Goal: Information Seeking & Learning: Learn about a topic

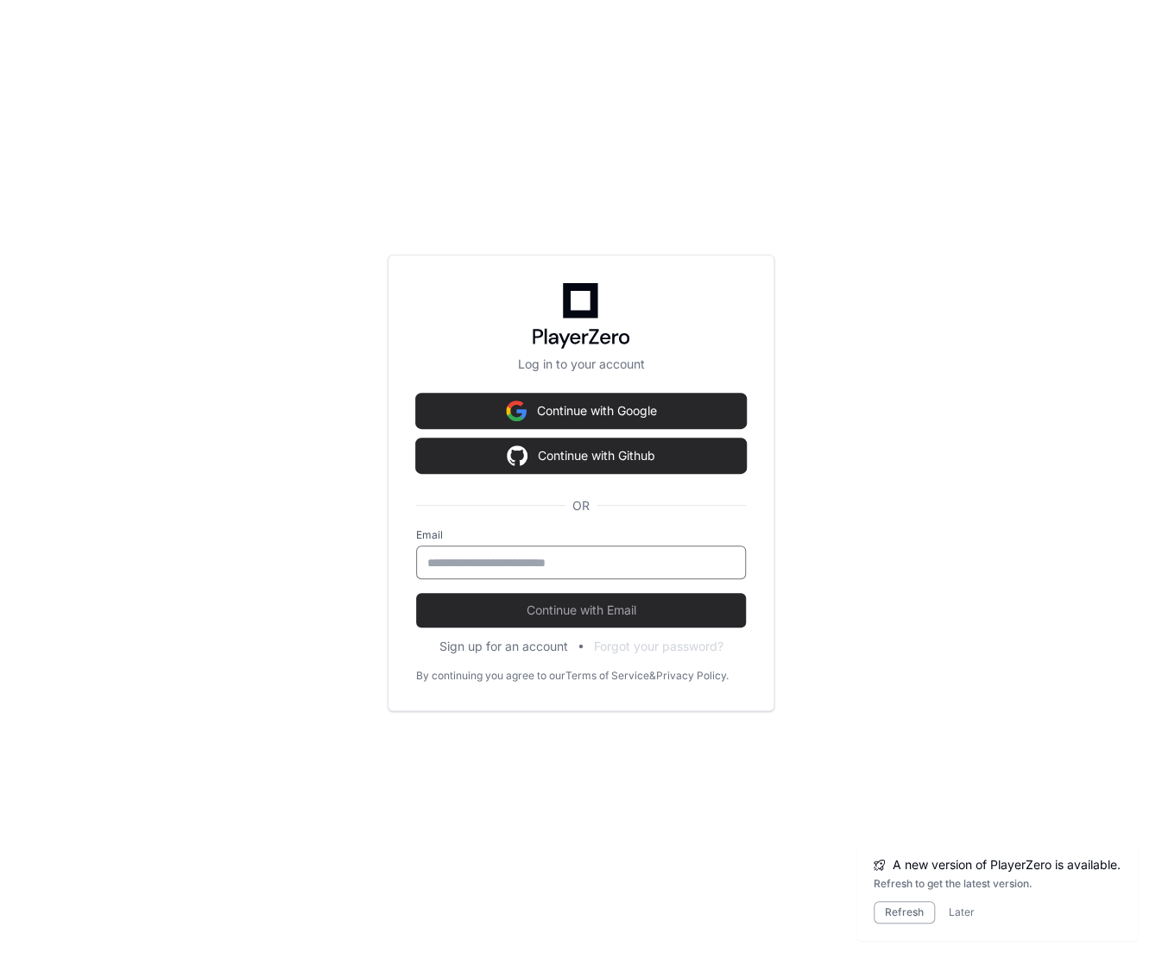
click at [520, 563] on input "email" at bounding box center [580, 562] width 307 height 17
type input "**********"
click at [416, 593] on button "Continue with Email" at bounding box center [581, 610] width 330 height 35
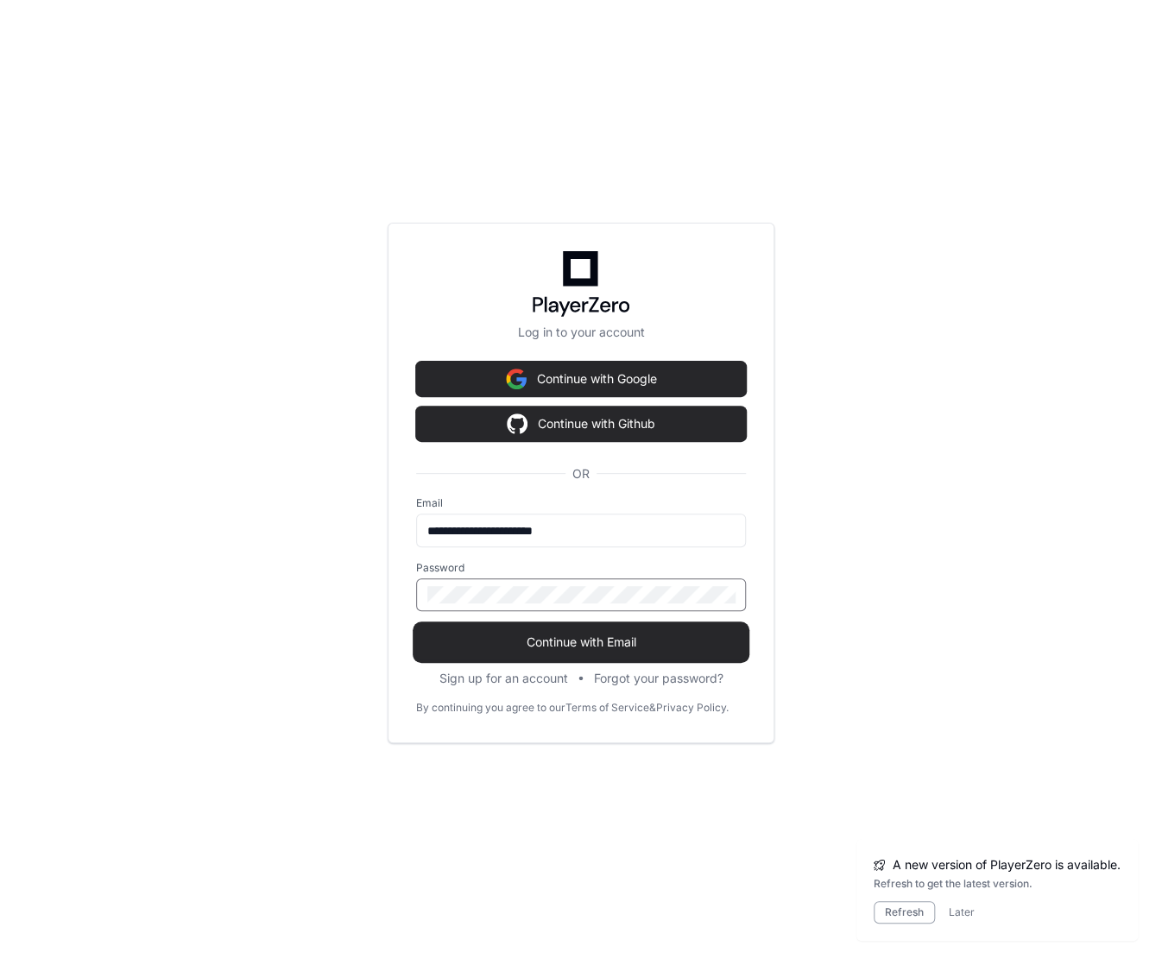
click at [494, 639] on span "Continue with Email" at bounding box center [581, 642] width 330 height 17
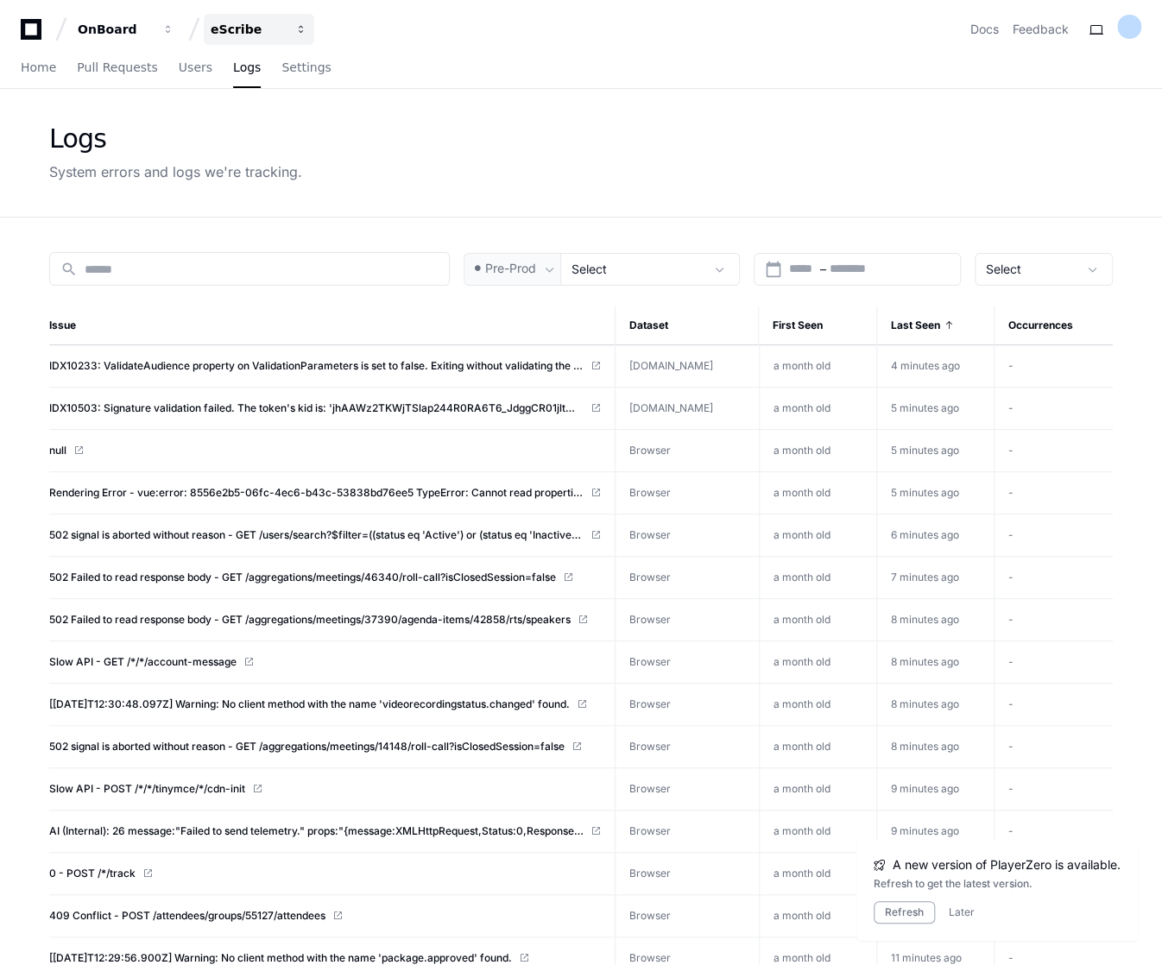
click at [256, 20] on button "eScribe" at bounding box center [259, 29] width 111 height 31
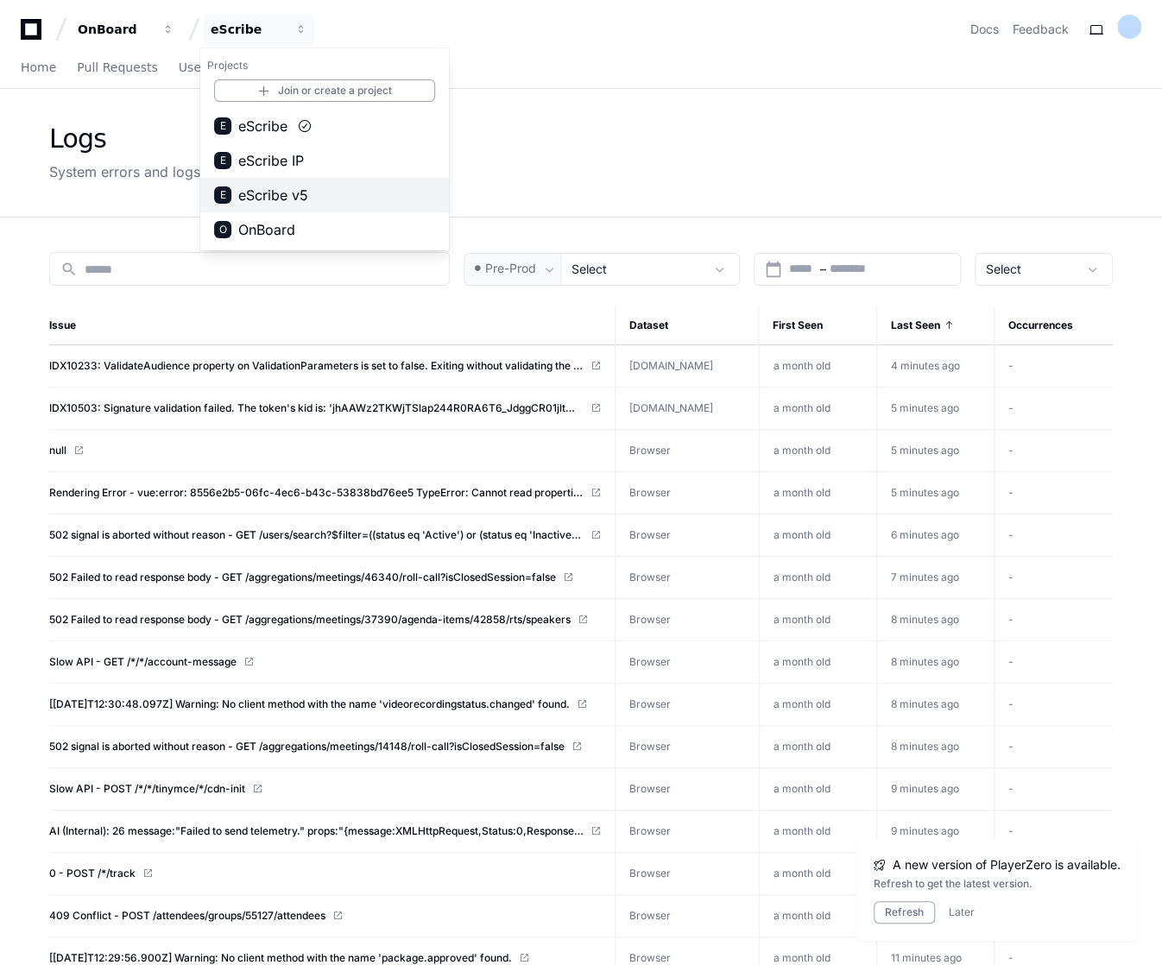
click at [258, 186] on span "eScribe v5" at bounding box center [273, 195] width 70 height 21
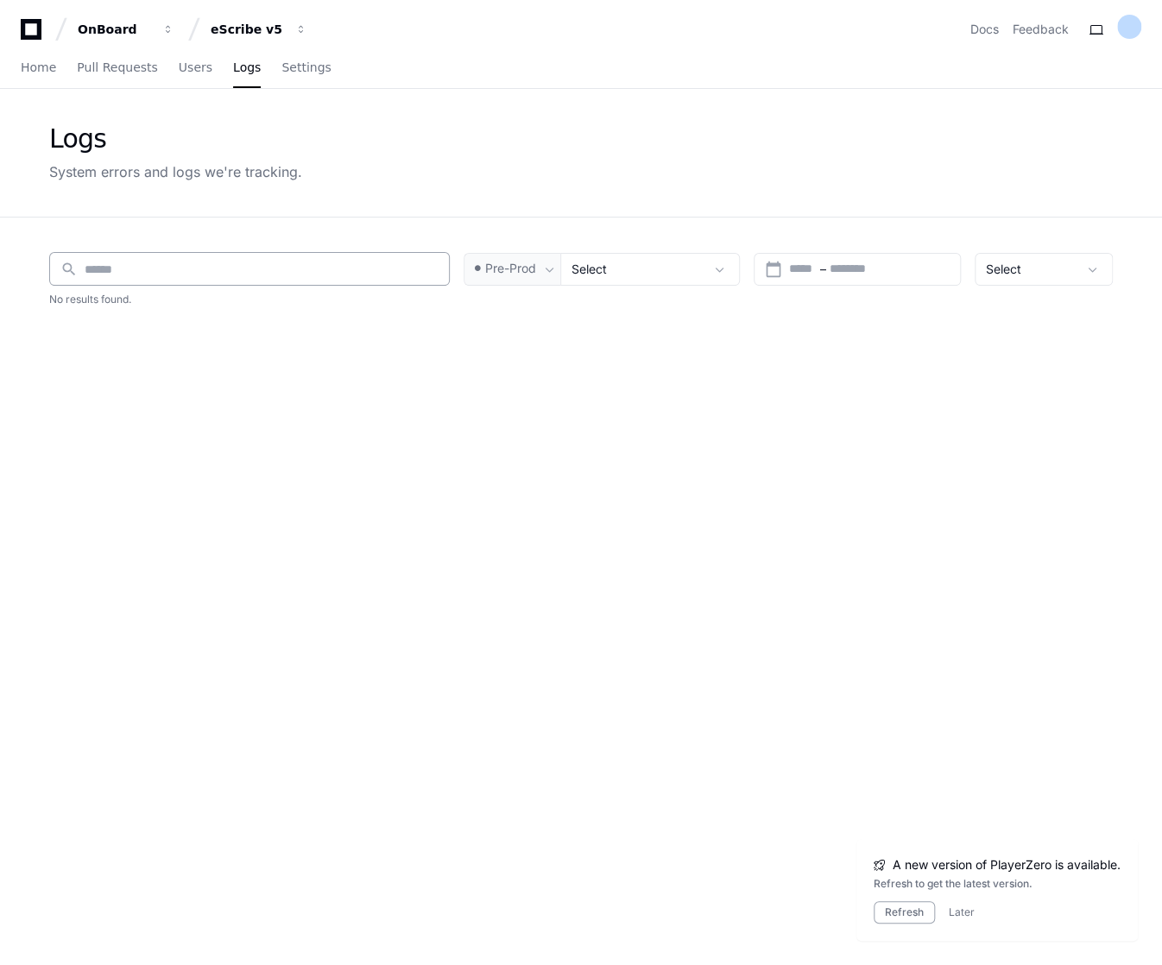
click at [159, 269] on input at bounding box center [262, 269] width 354 height 17
type input "*"
click at [34, 72] on span "Home" at bounding box center [38, 67] width 35 height 10
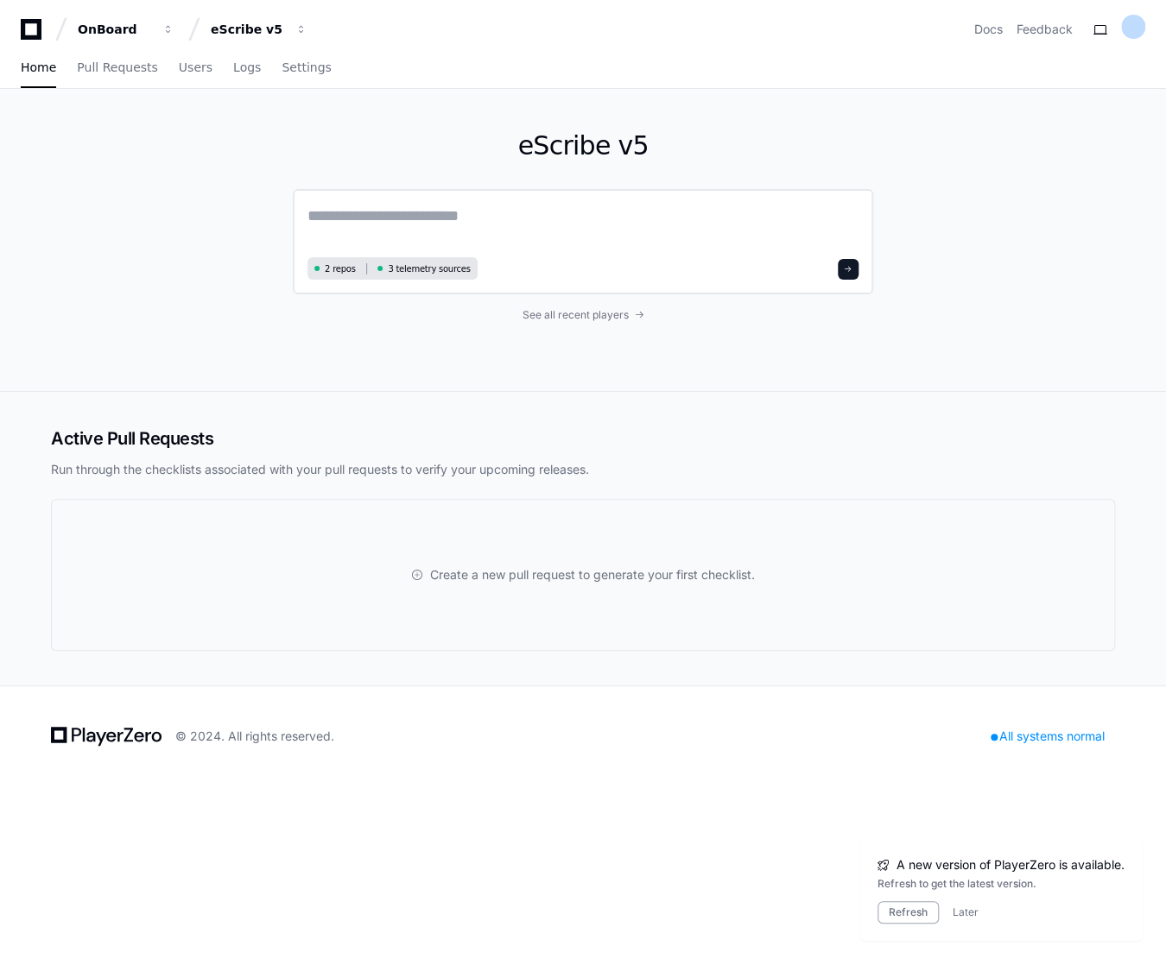
click at [366, 226] on textarea at bounding box center [582, 228] width 551 height 48
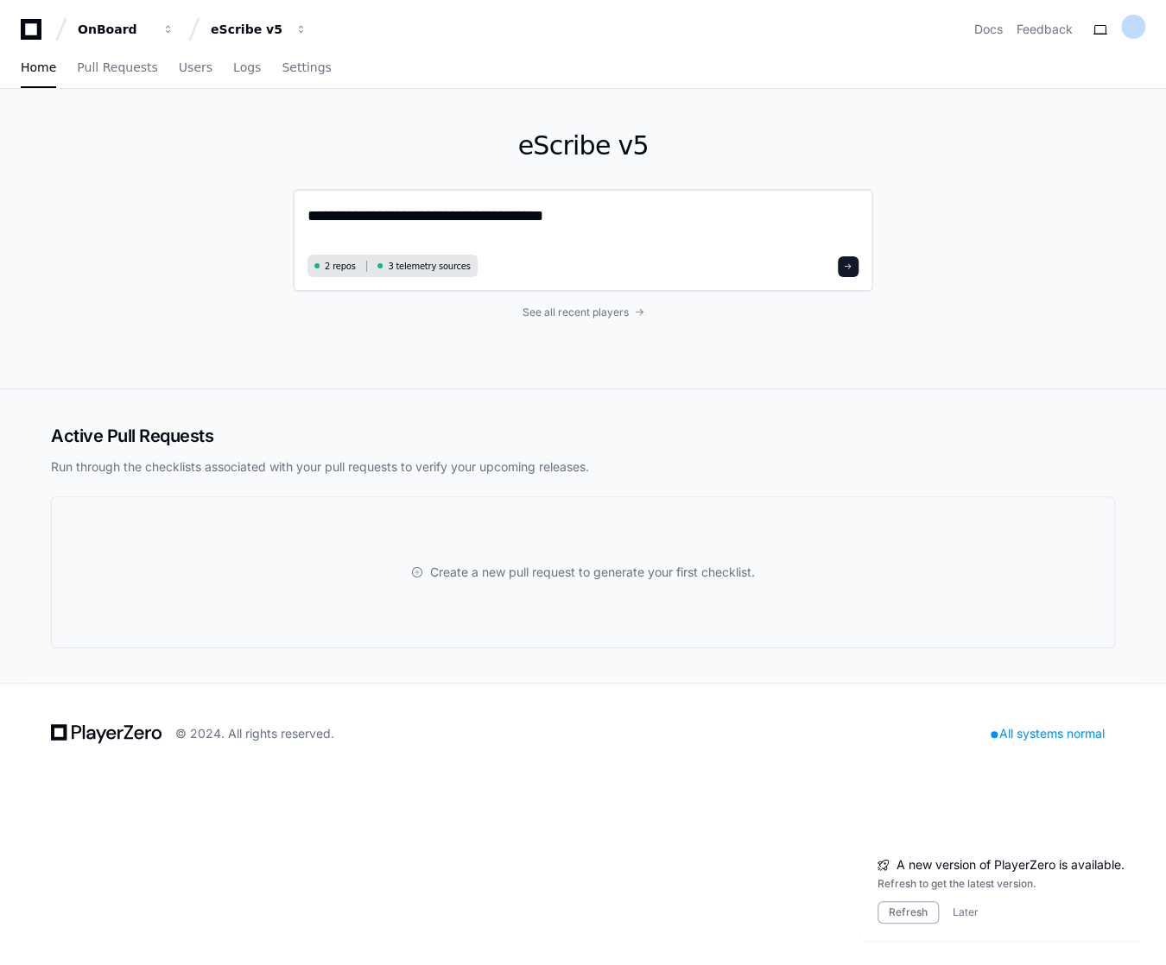
click at [604, 222] on textarea "**********" at bounding box center [582, 227] width 551 height 46
paste textarea "**********"
click at [673, 218] on textarea "**********" at bounding box center [582, 227] width 551 height 46
paste textarea "**********"
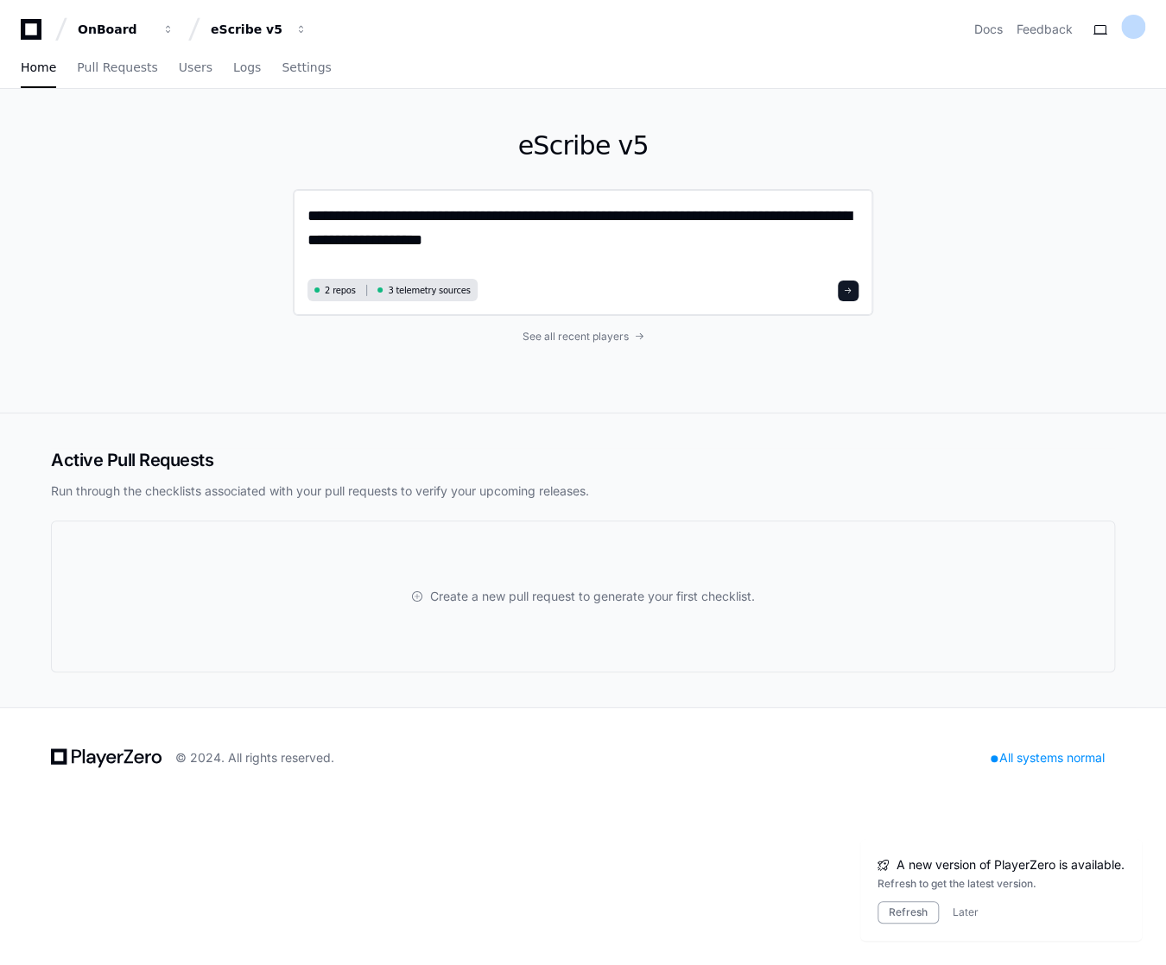
type textarea "**********"
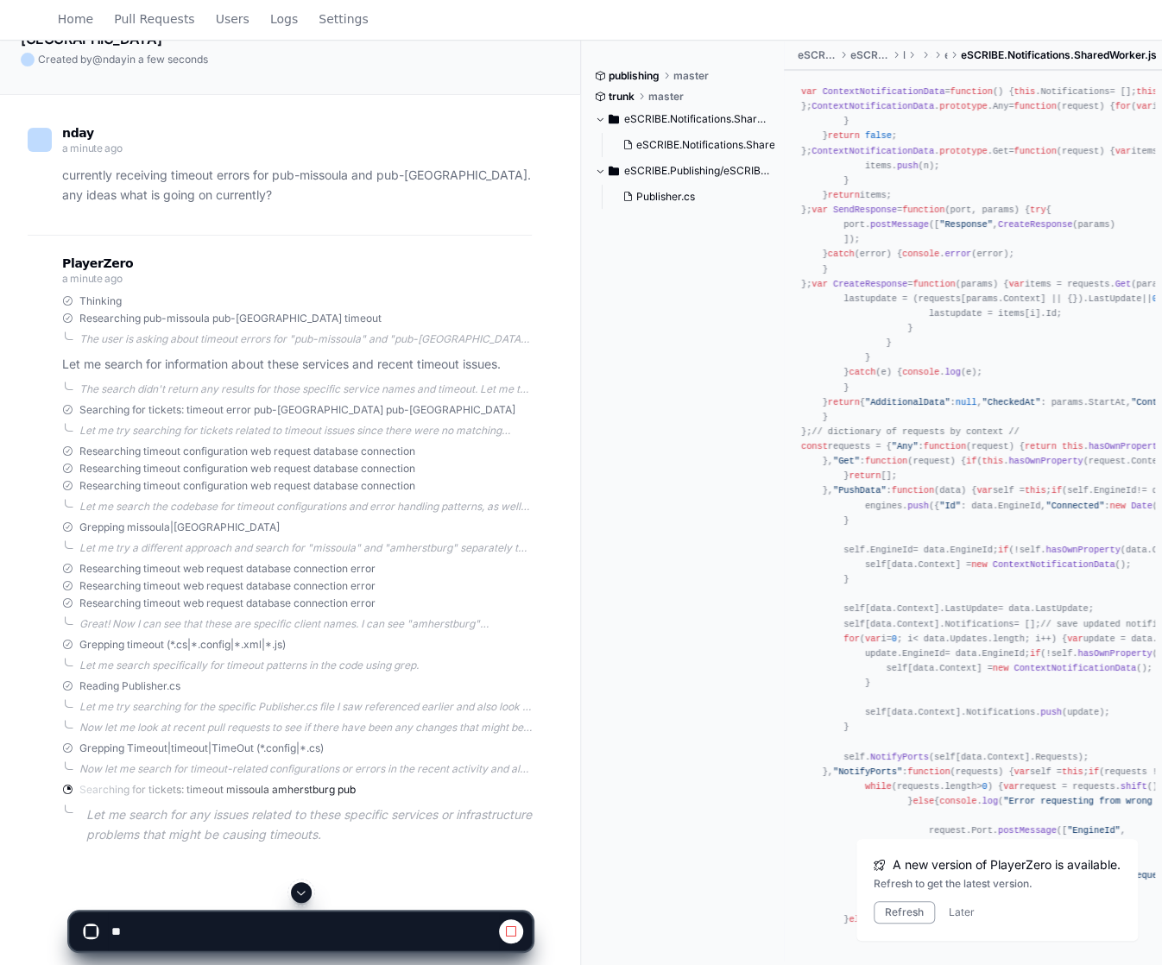
scroll to position [276, 0]
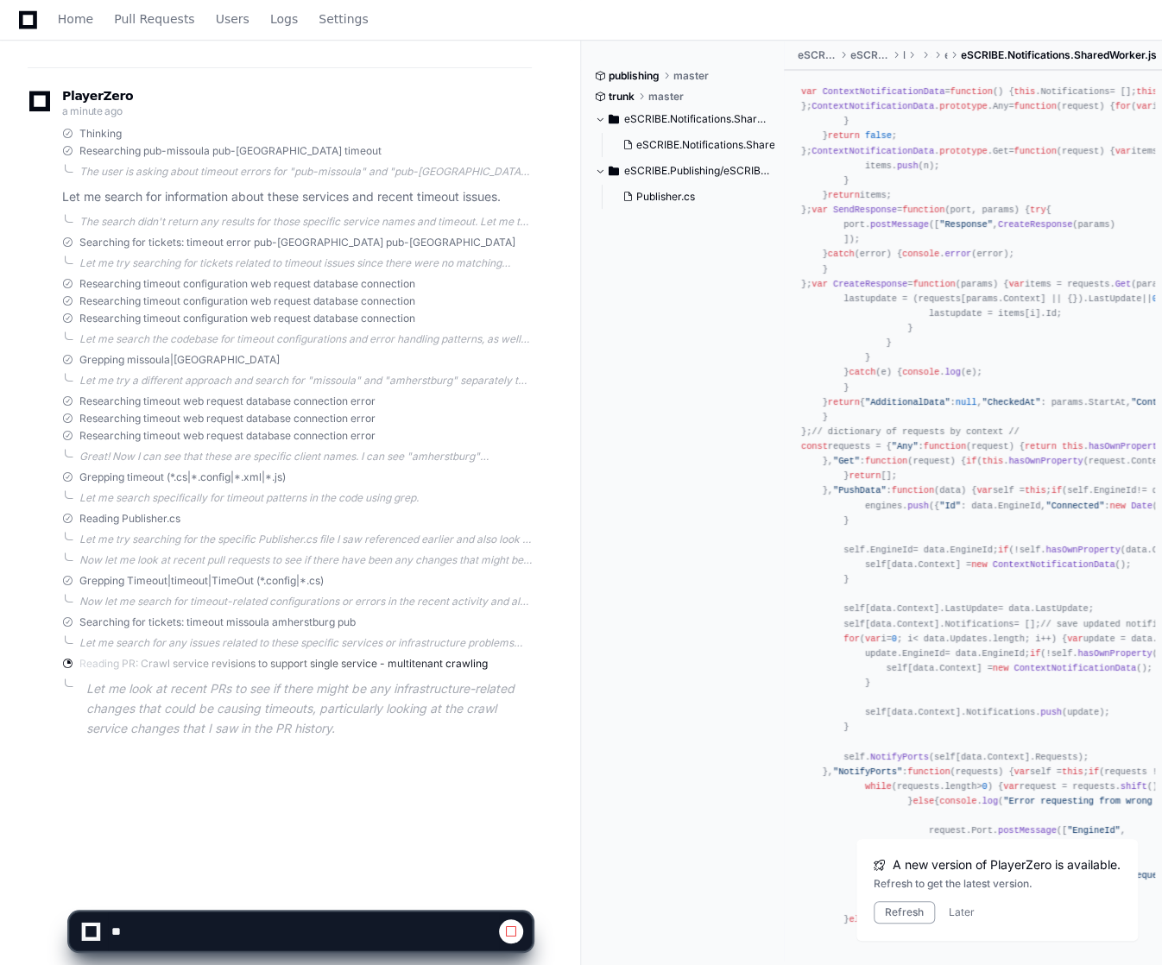
click at [234, 770] on div "nday a minute ago currently receiving timeout errors for pub-missoula and pub-[…" at bounding box center [290, 409] width 539 height 965
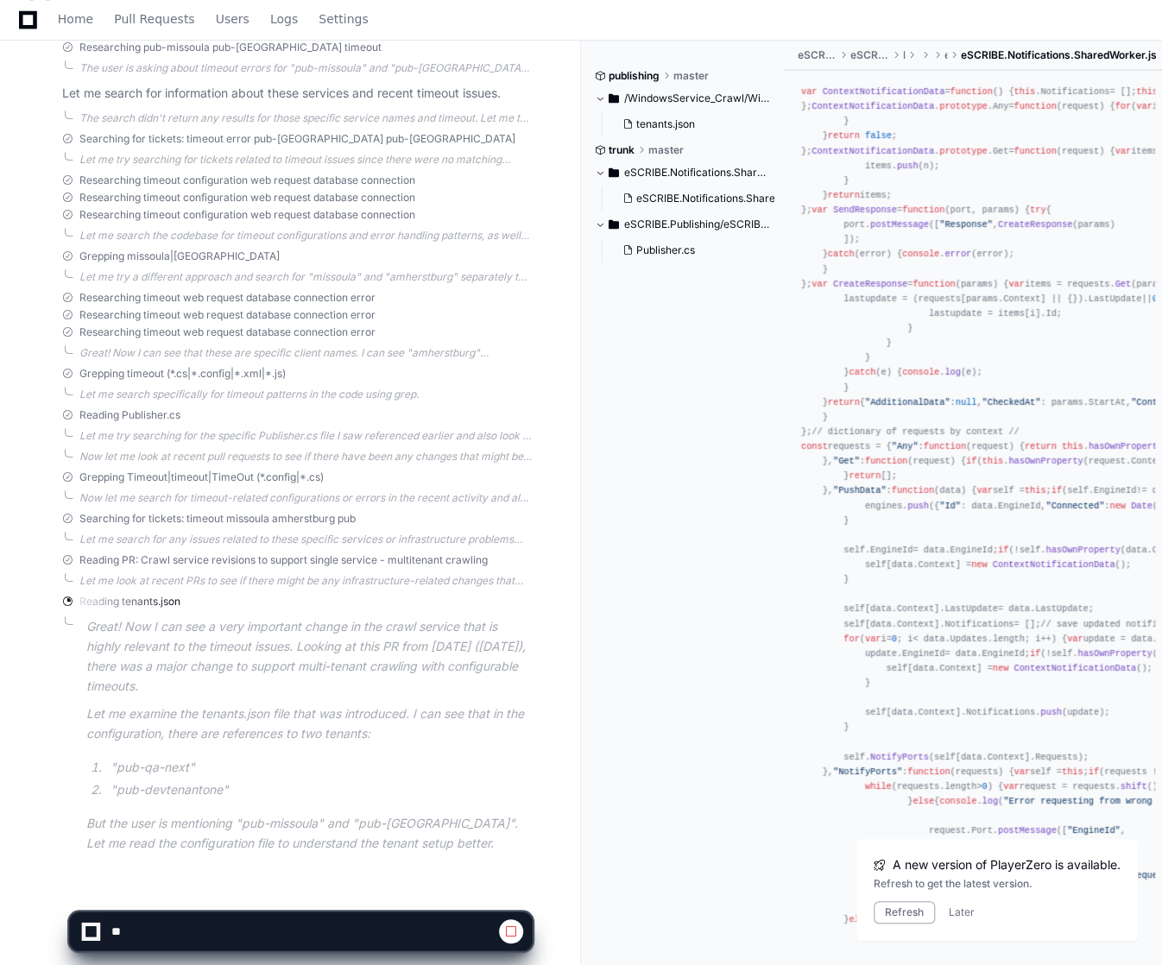
scroll to position [383, 0]
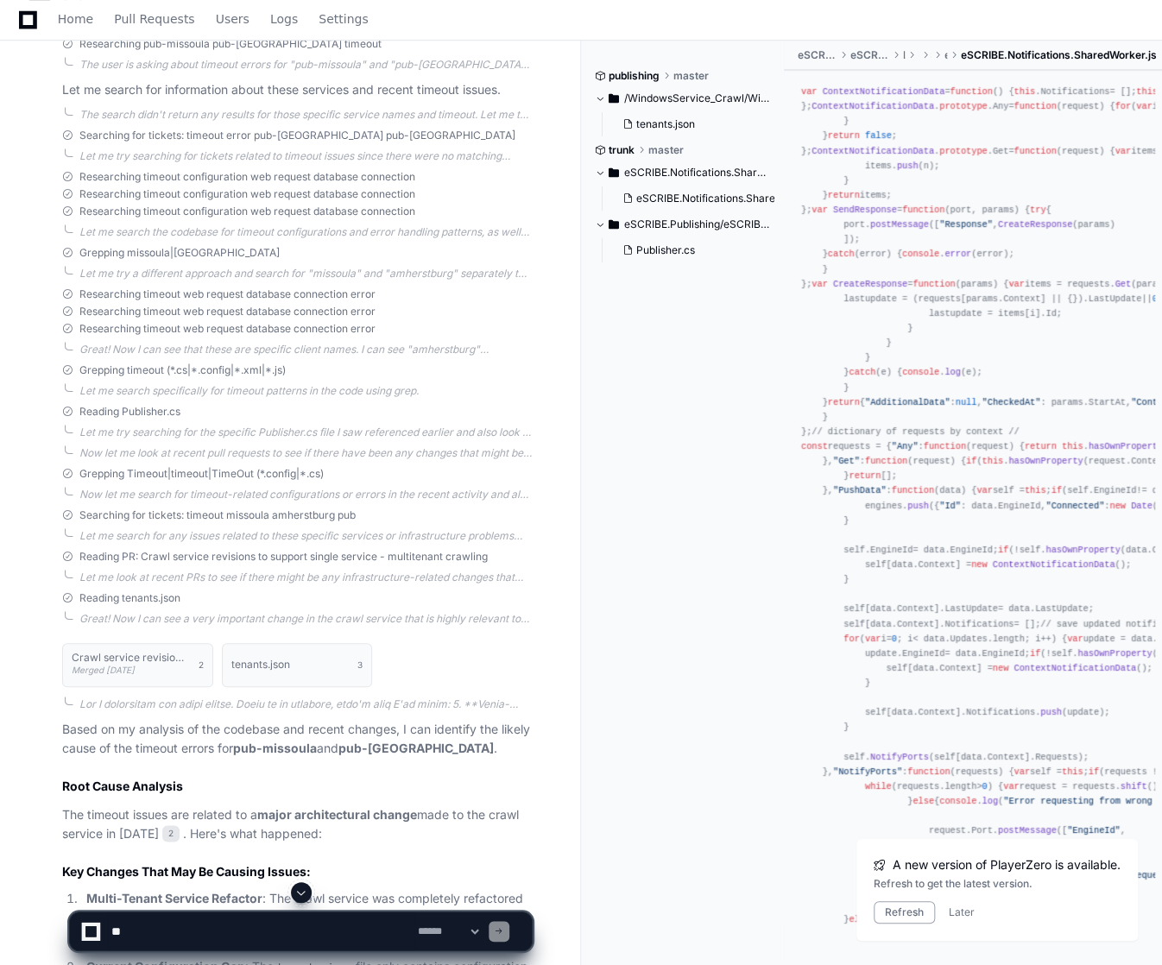
click at [86, 806] on p "The timeout issues are related to a major architectural change made to the craw…" at bounding box center [297, 826] width 470 height 40
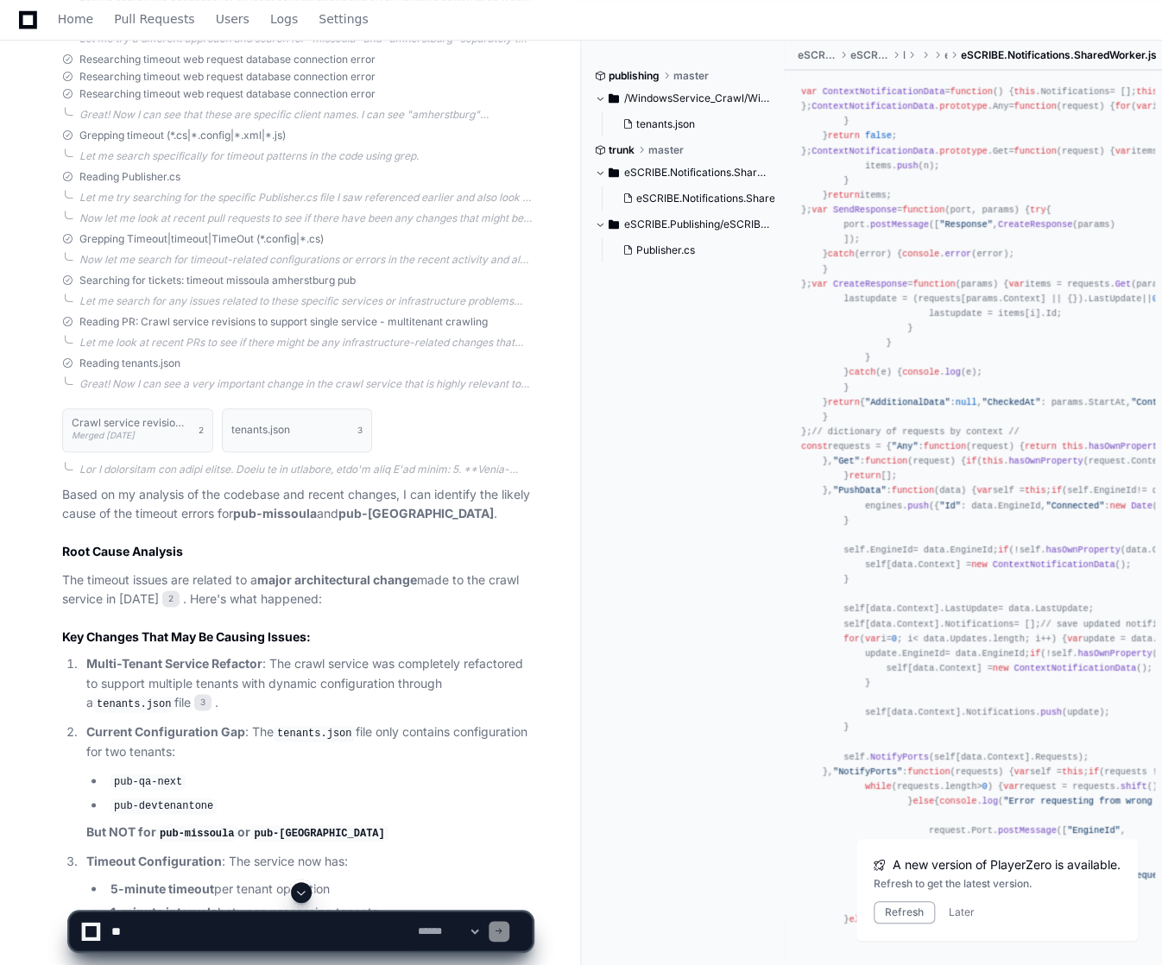
scroll to position [660, 0]
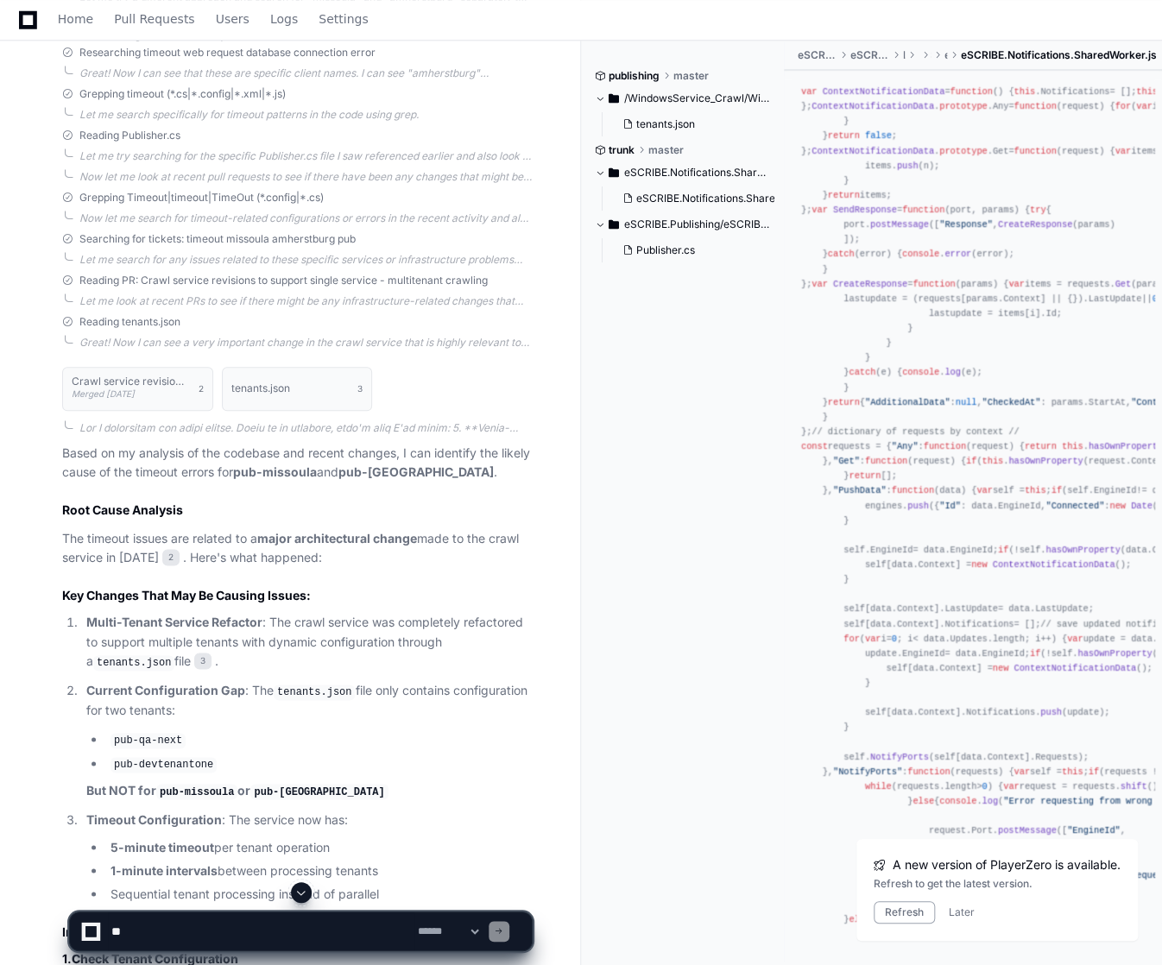
click at [159, 932] on textarea at bounding box center [261, 932] width 307 height 38
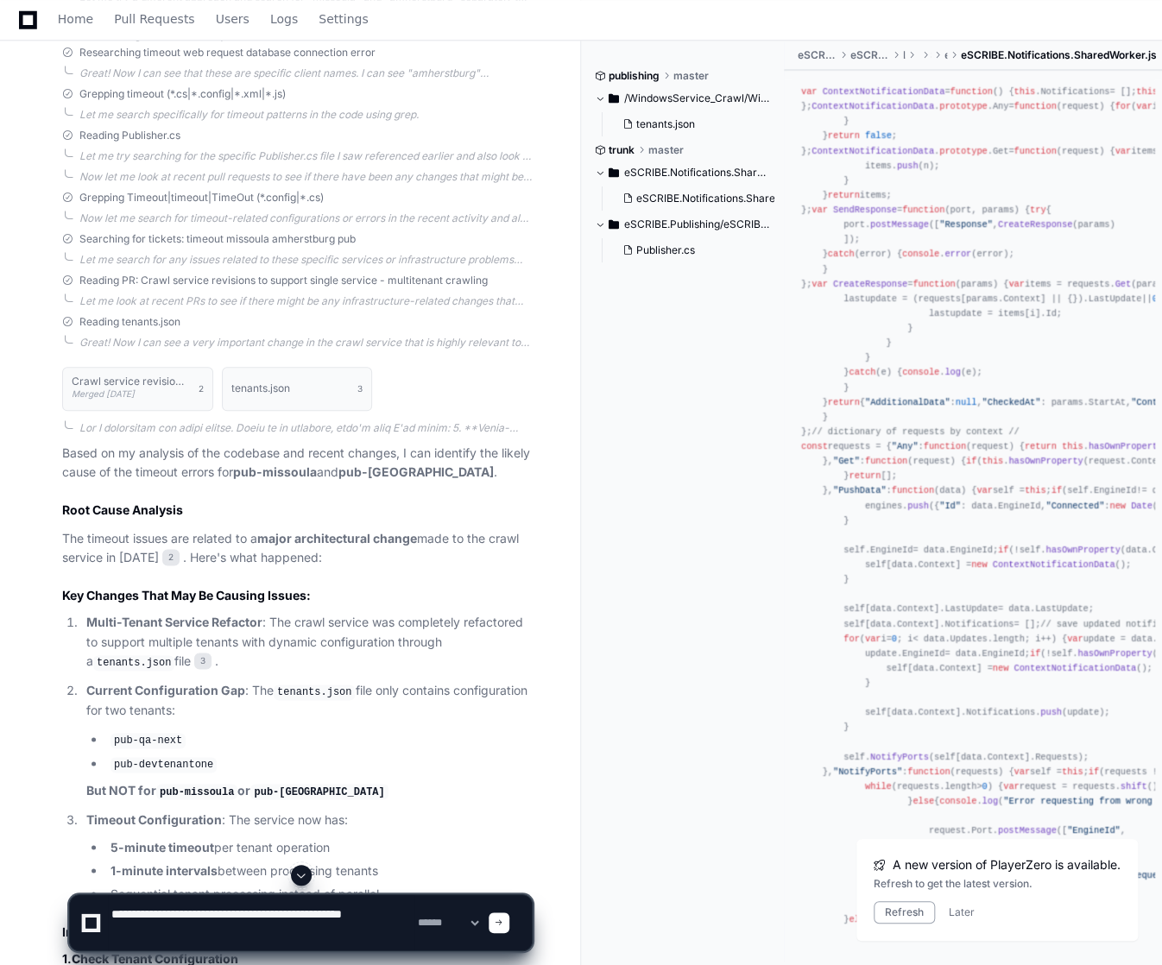
paste textarea "**********"
type textarea "**********"
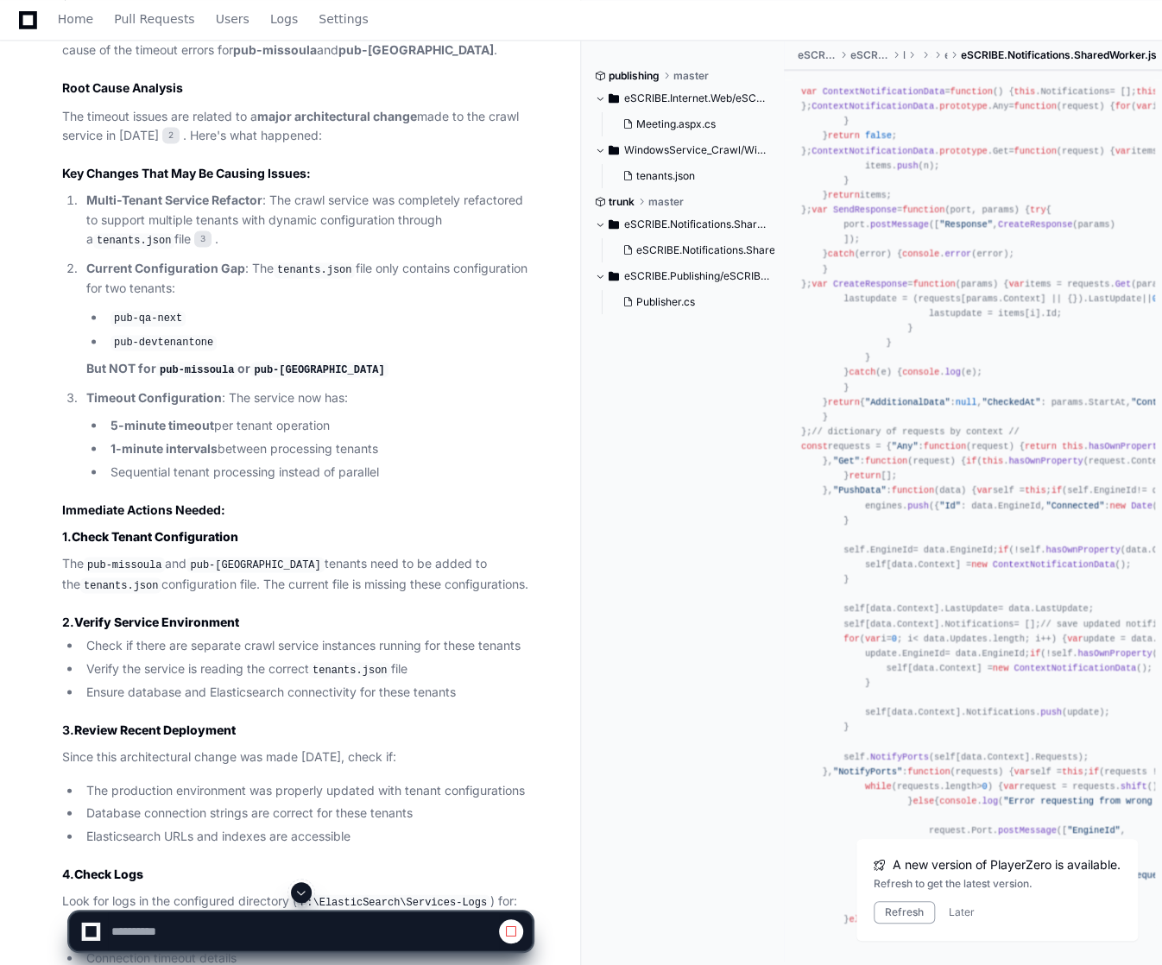
scroll to position [1143, 0]
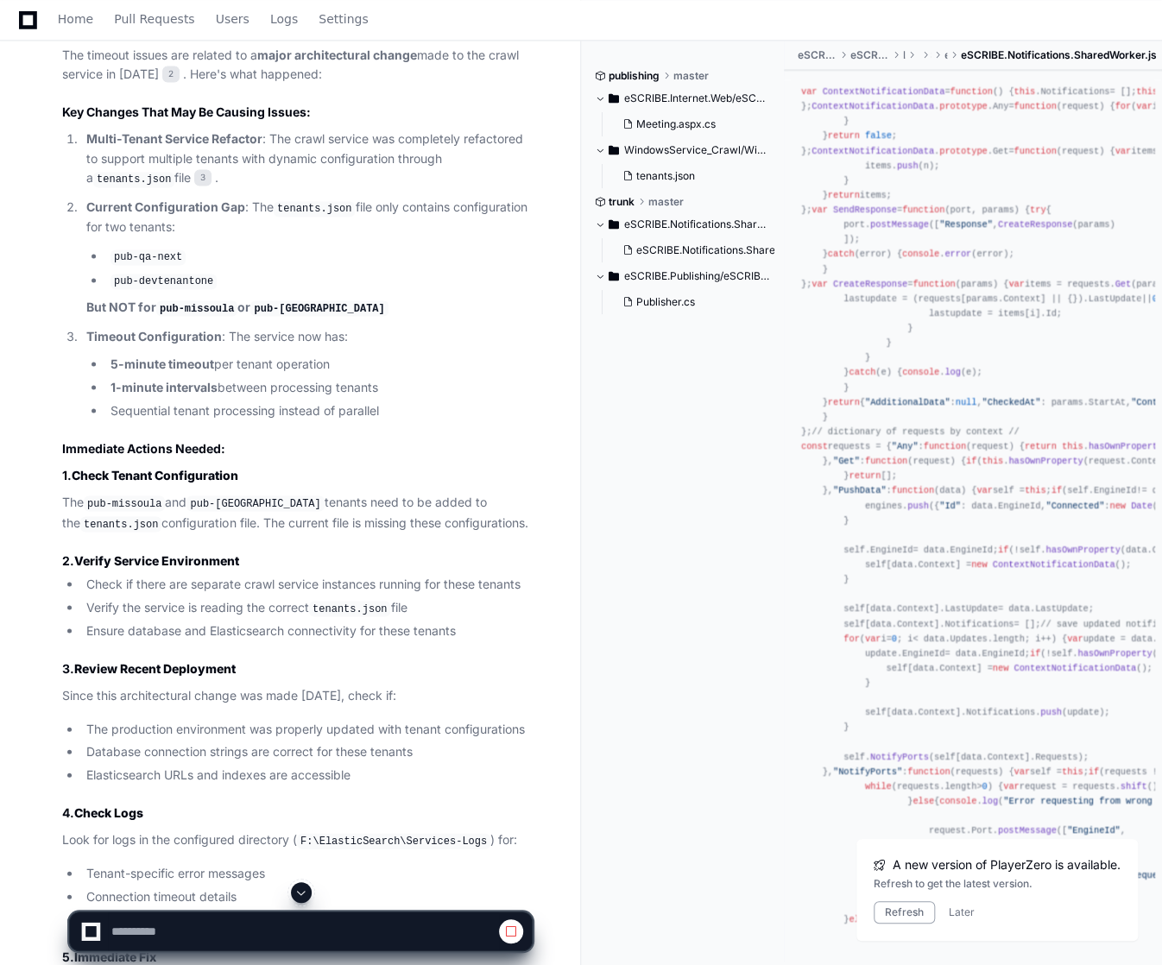
drag, startPoint x: 128, startPoint y: 444, endPoint x: 159, endPoint y: 433, distance: 32.8
click at [128, 467] on strong "Check Tenant Configuration" at bounding box center [155, 474] width 167 height 15
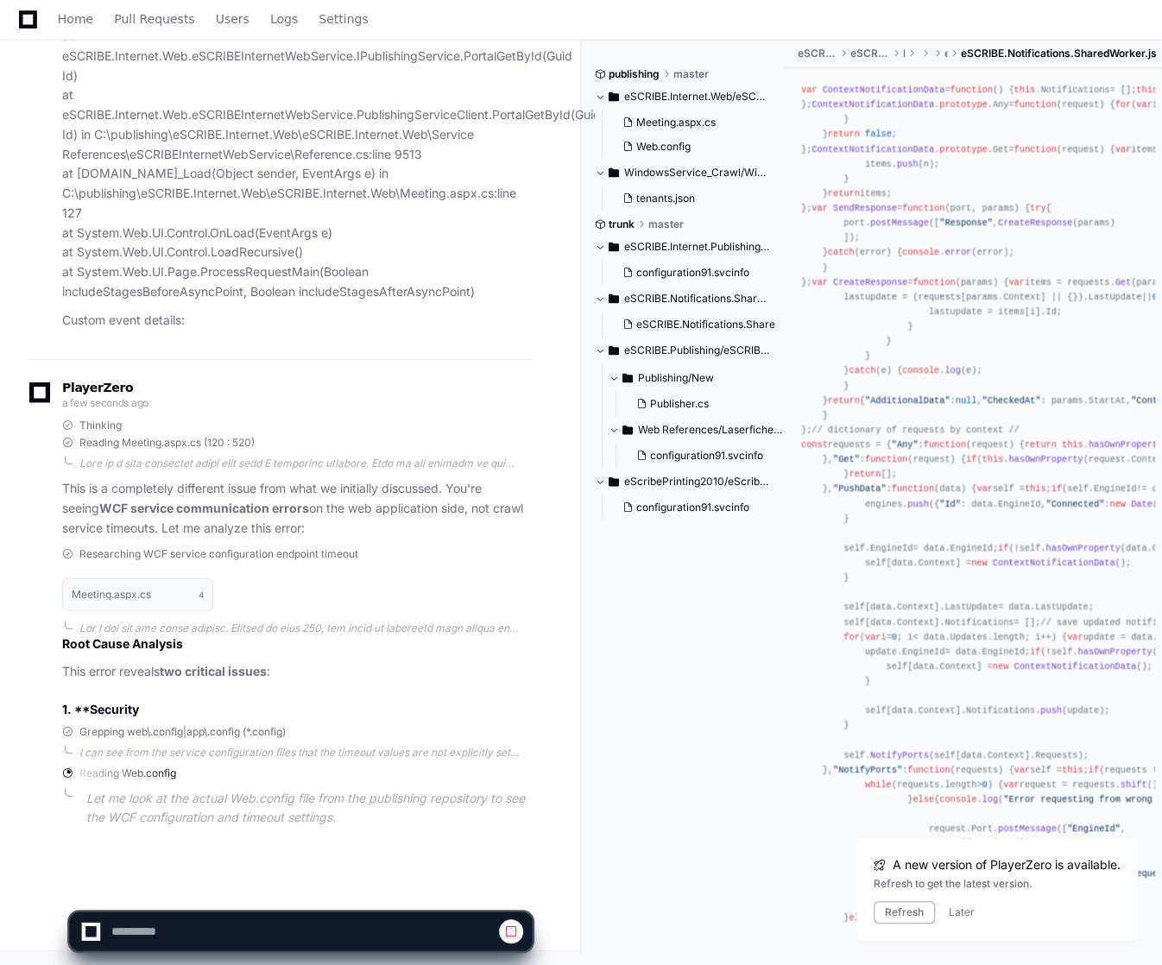
scroll to position [4779, 0]
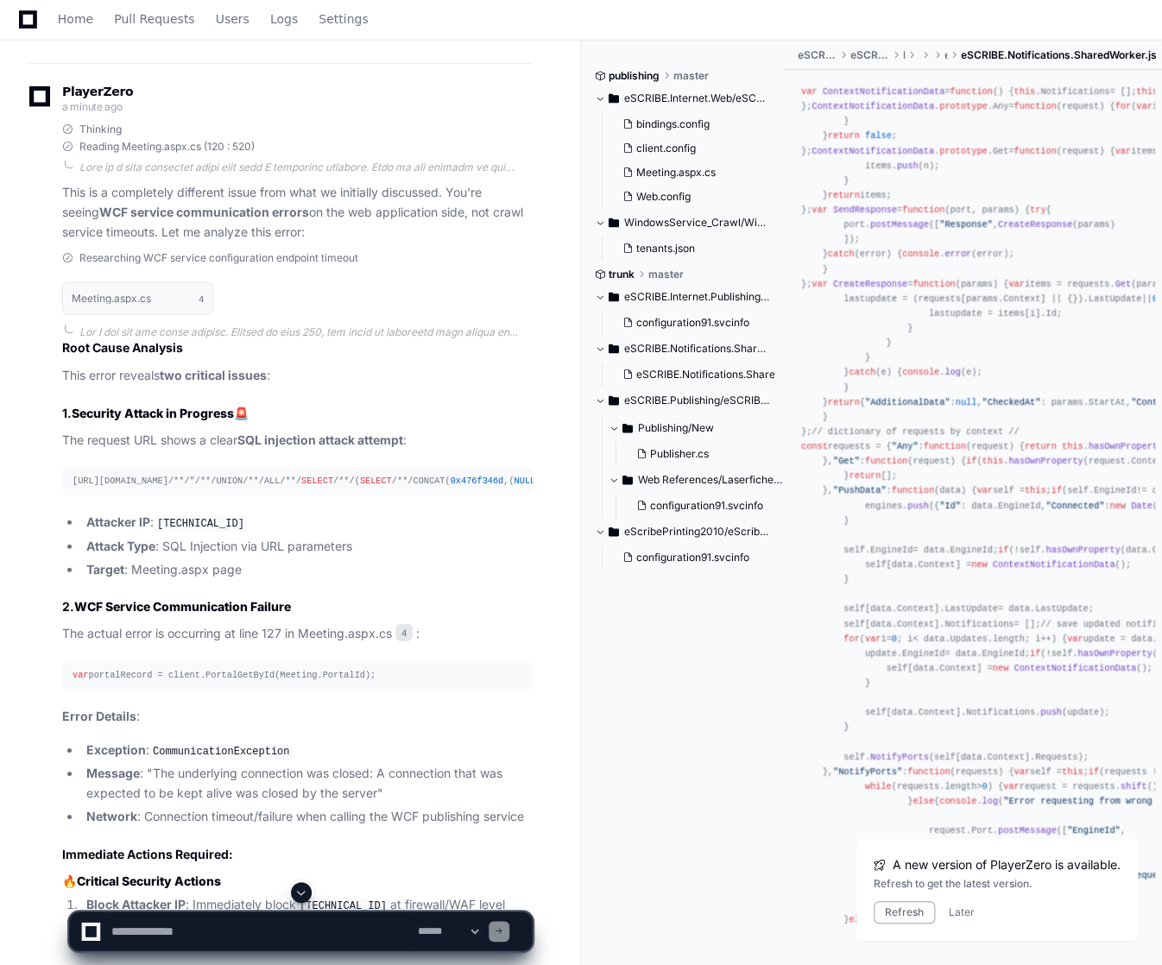
click at [73, 603] on article "Root Cause Analysis This error reveals two critical issues : 1. Security Attack…" at bounding box center [297, 688] width 470 height 698
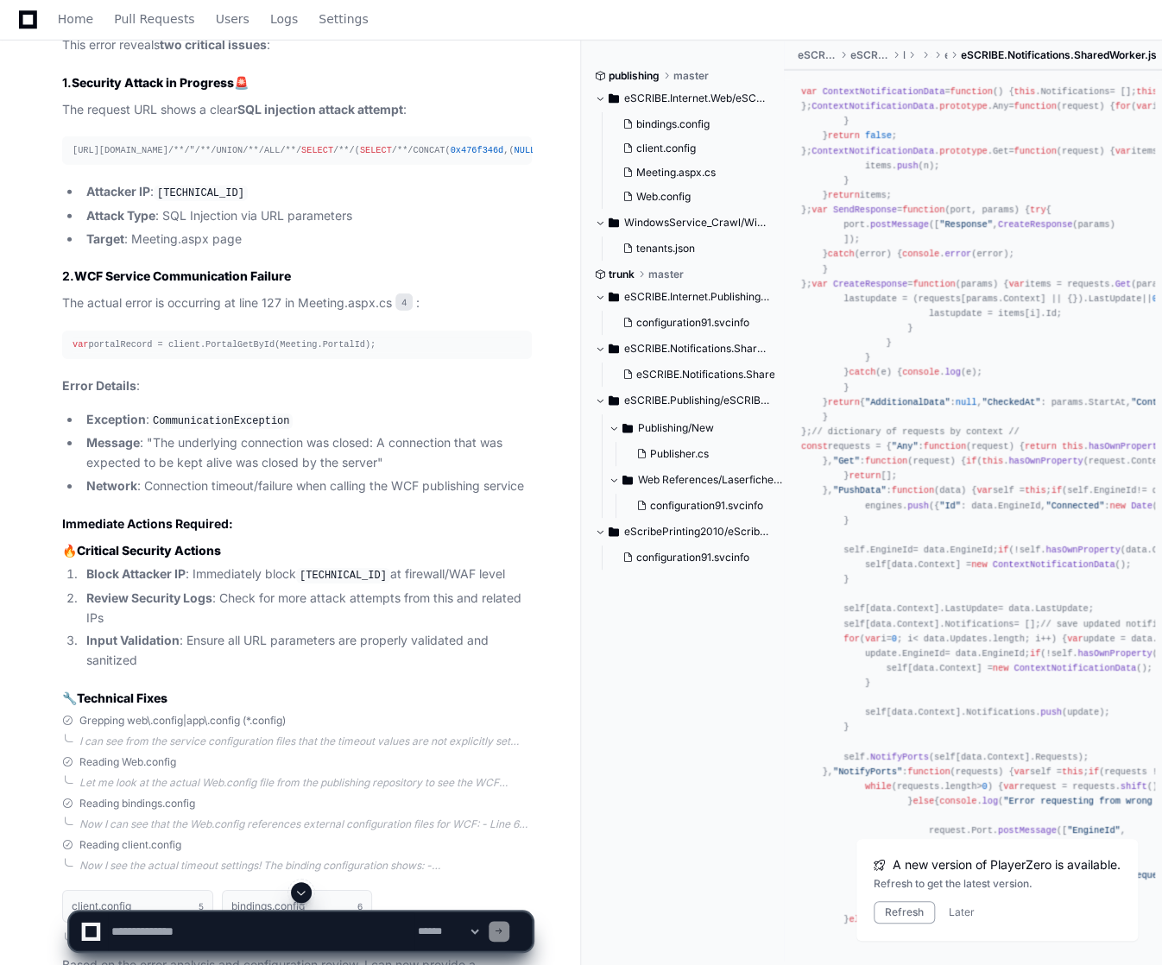
scroll to position [5124, 0]
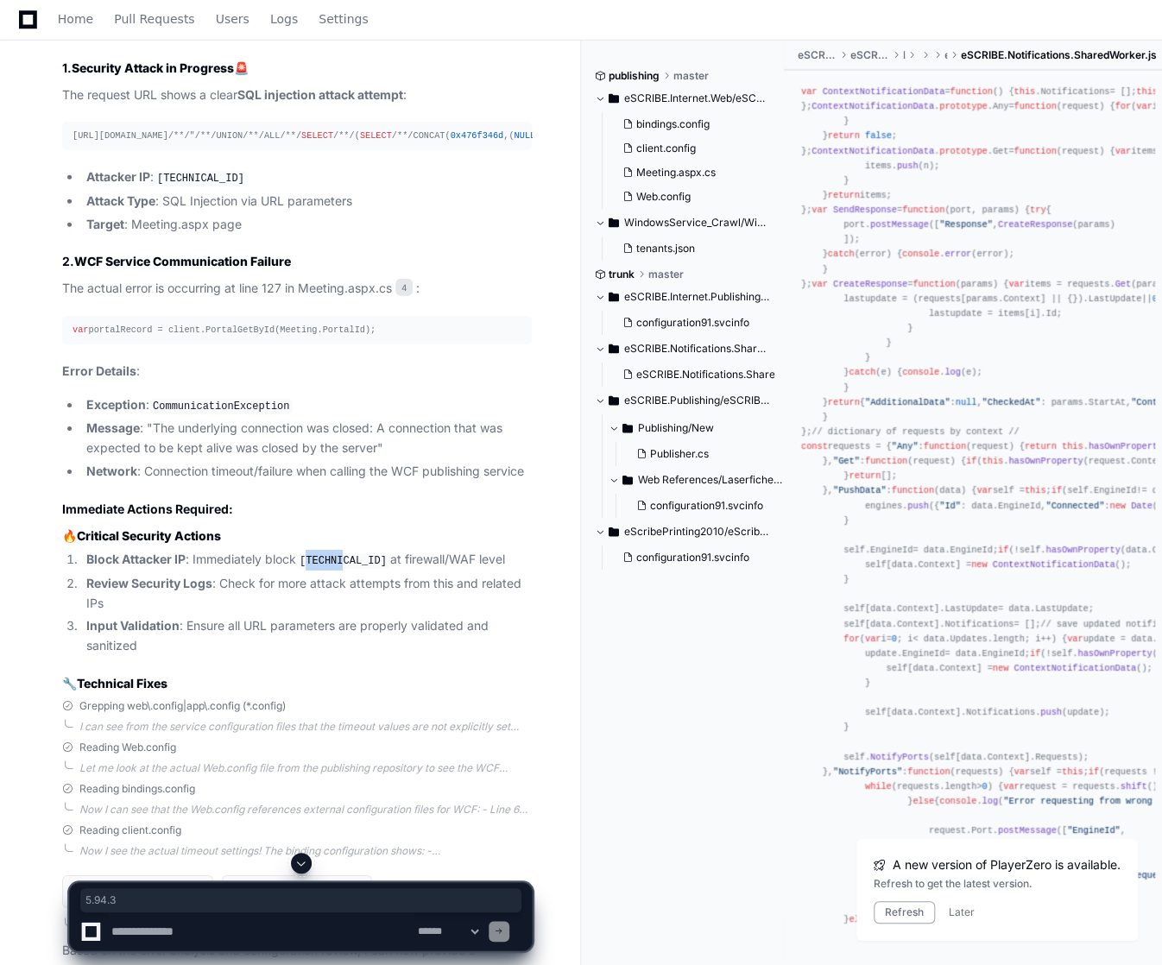
drag, startPoint x: 307, startPoint y: 568, endPoint x: 344, endPoint y: 563, distance: 37.5
click at [344, 563] on code "[TECHNICAL_ID]" at bounding box center [343, 561] width 94 height 16
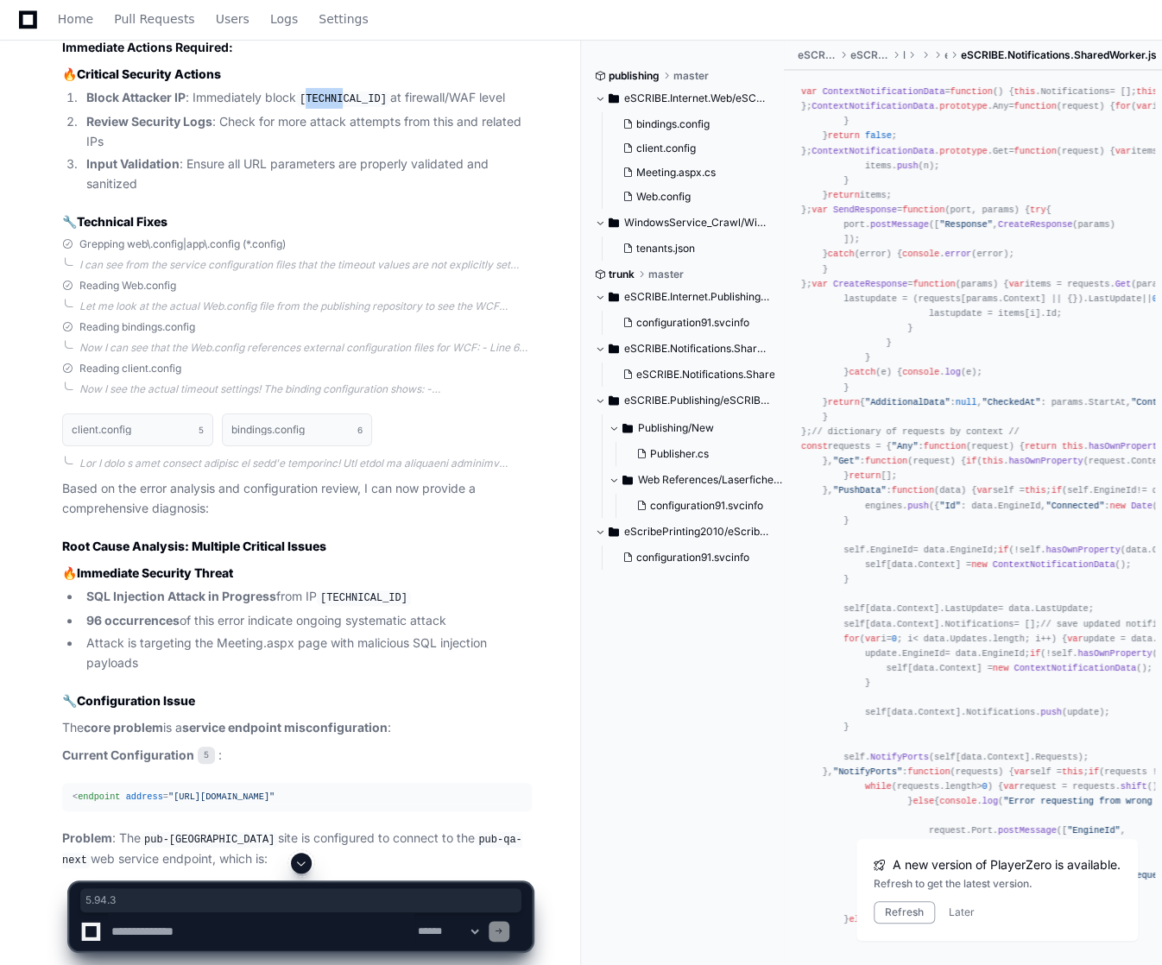
scroll to position [5608, 0]
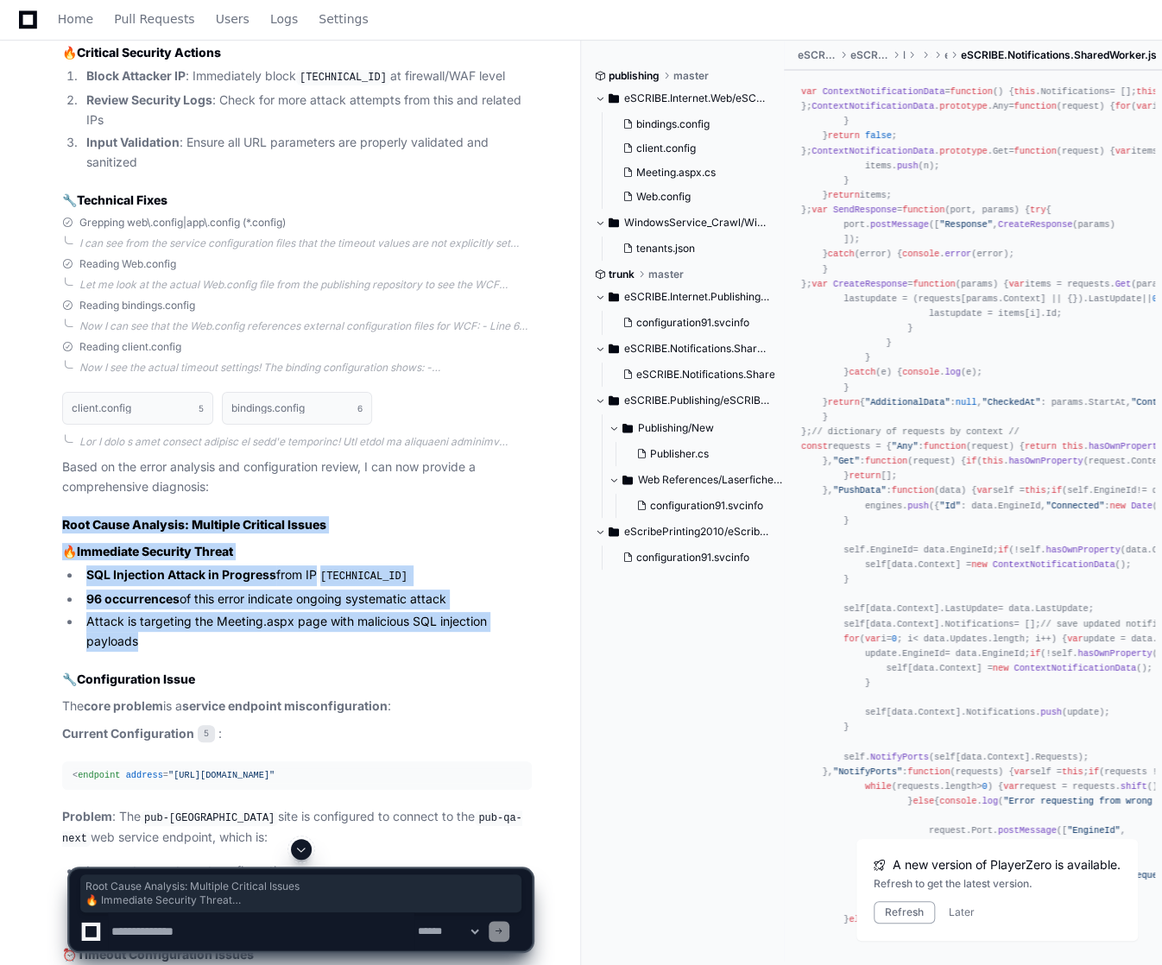
drag, startPoint x: 60, startPoint y: 528, endPoint x: 365, endPoint y: 652, distance: 329.6
click at [235, 578] on strong "SQL Injection Attack in Progress" at bounding box center [181, 574] width 190 height 15
copy article "Root Cause Analysis: Multiple Critical Issues 🔥 Immediate Security Threat SQL I…"
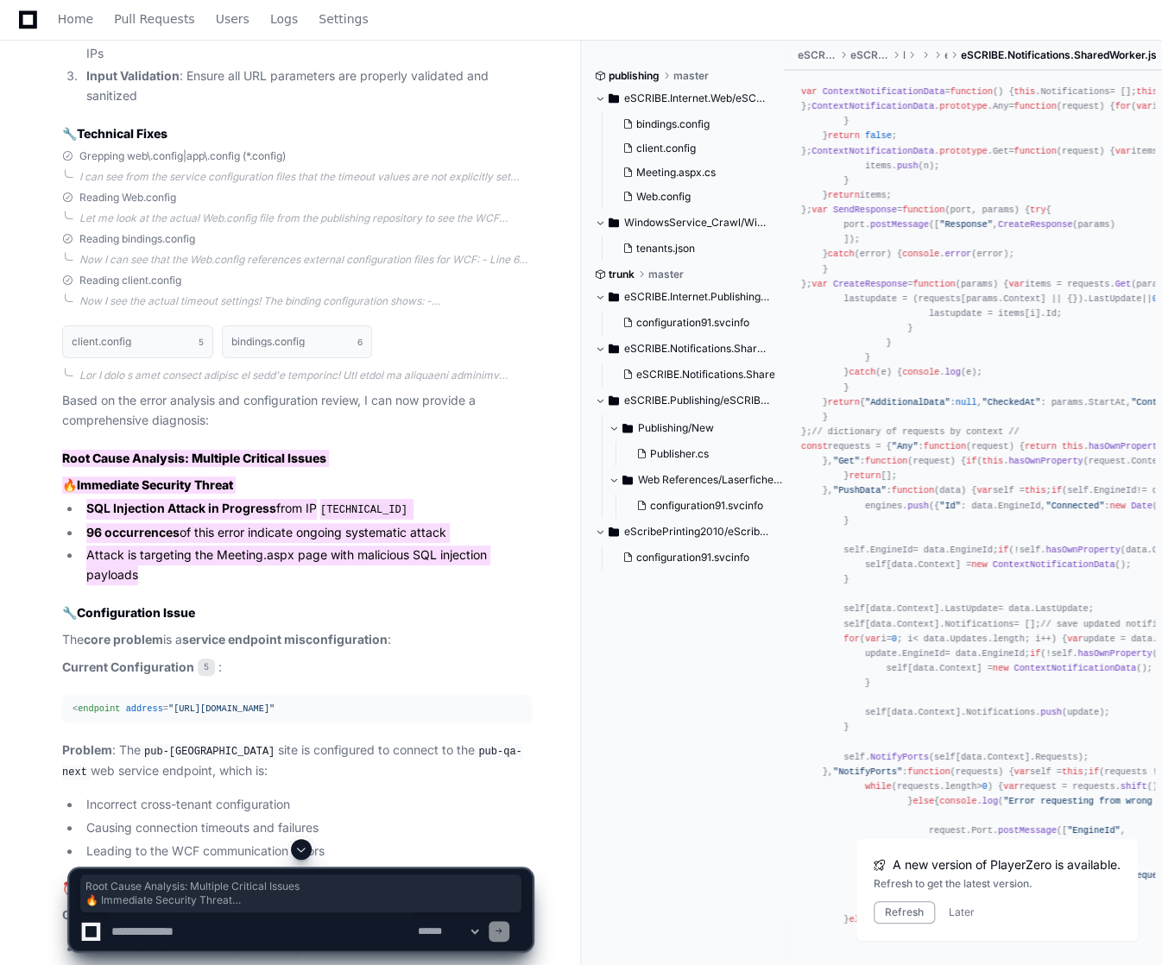
scroll to position [5746, 0]
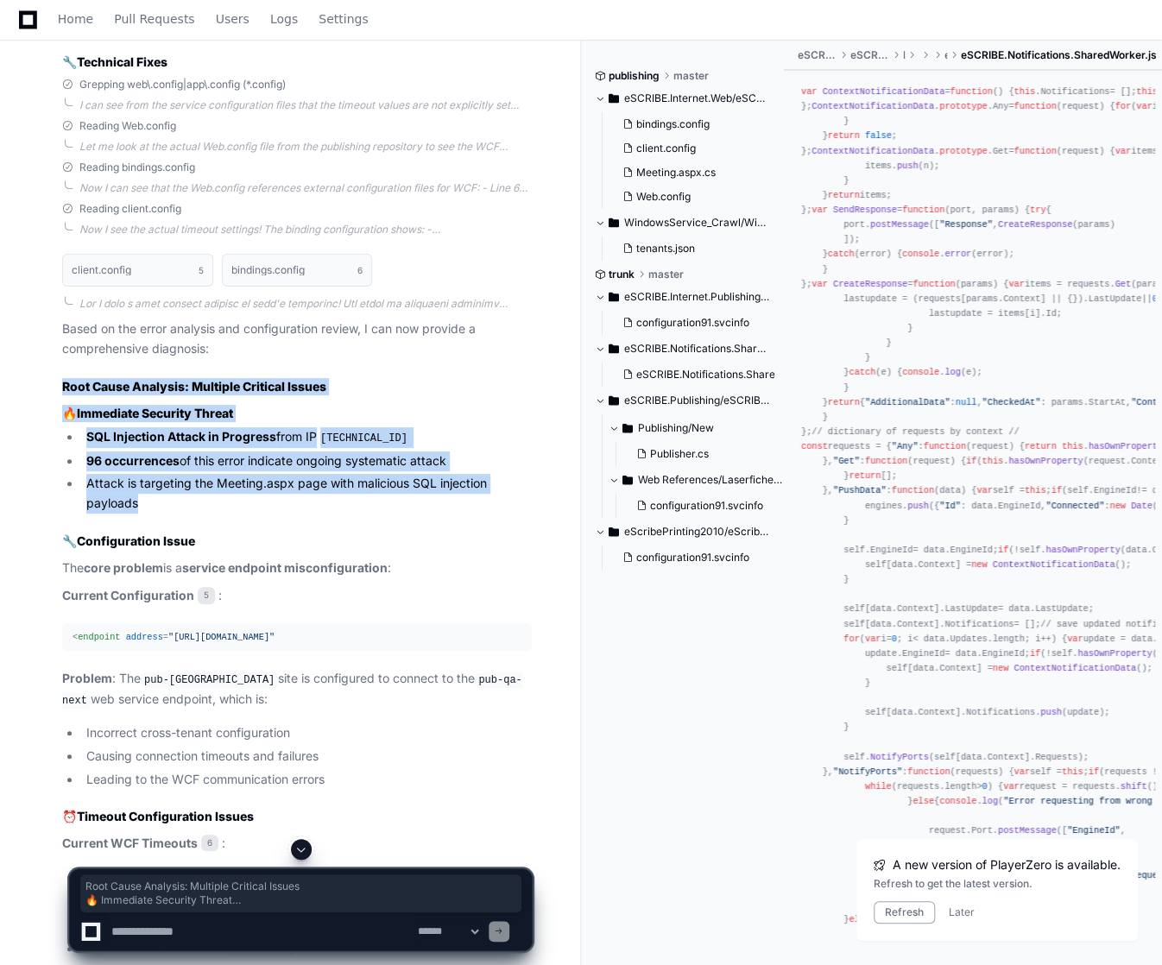
click at [338, 574] on strong "service endpoint misconfiguration" at bounding box center [284, 567] width 205 height 15
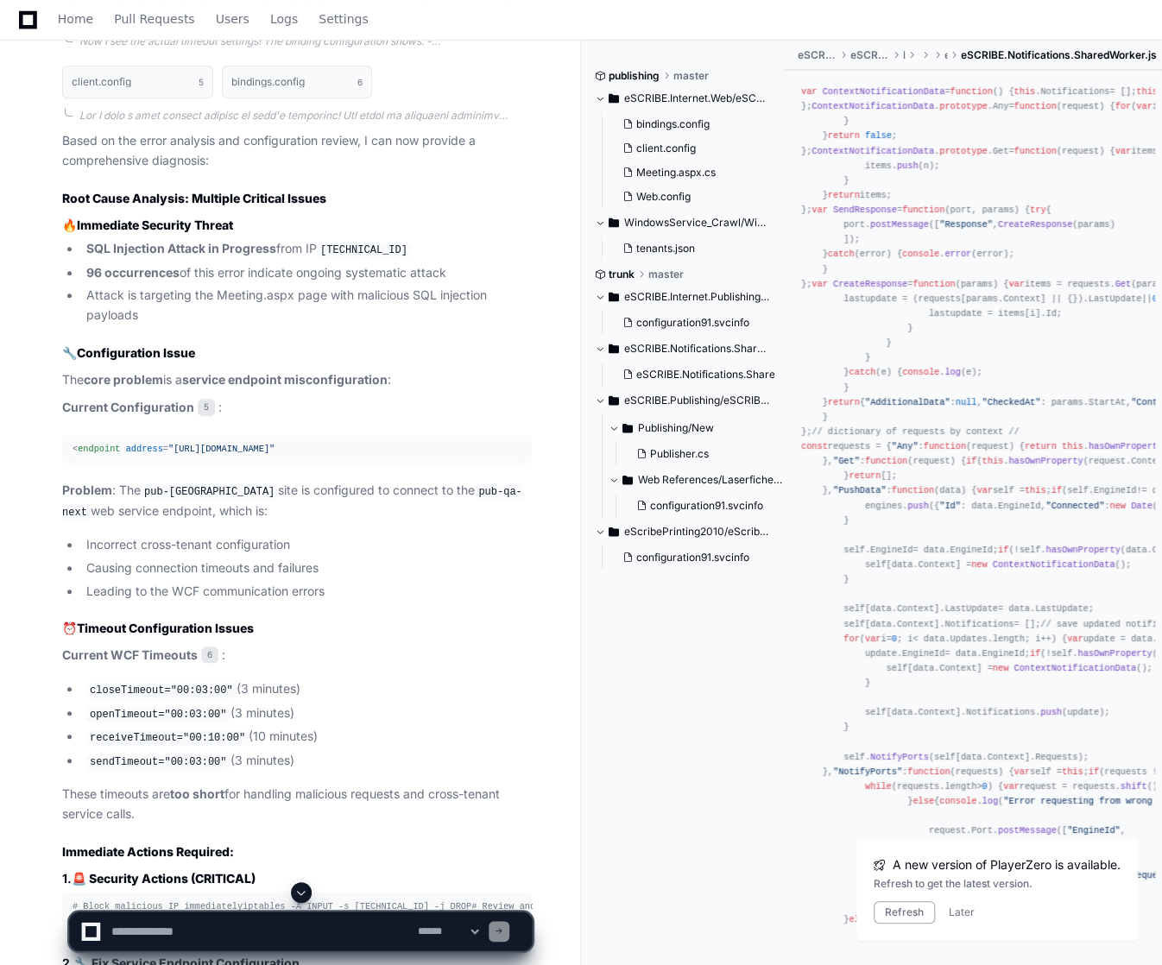
scroll to position [5953, 0]
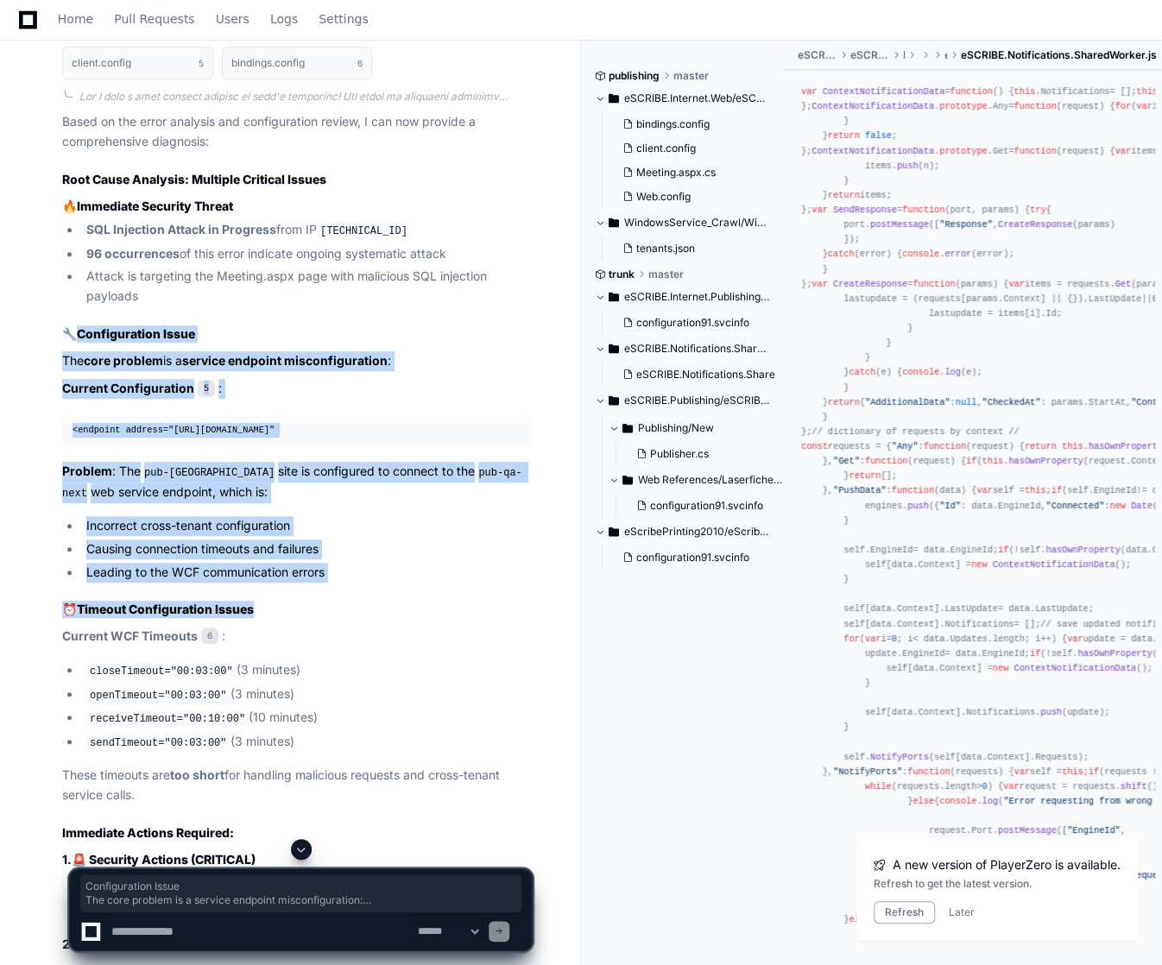
drag, startPoint x: 78, startPoint y: 336, endPoint x: 320, endPoint y: 586, distance: 348.6
click at [320, 588] on article "Based on the error analysis and configuration review, I can now provide a compr…" at bounding box center [297, 826] width 470 height 1429
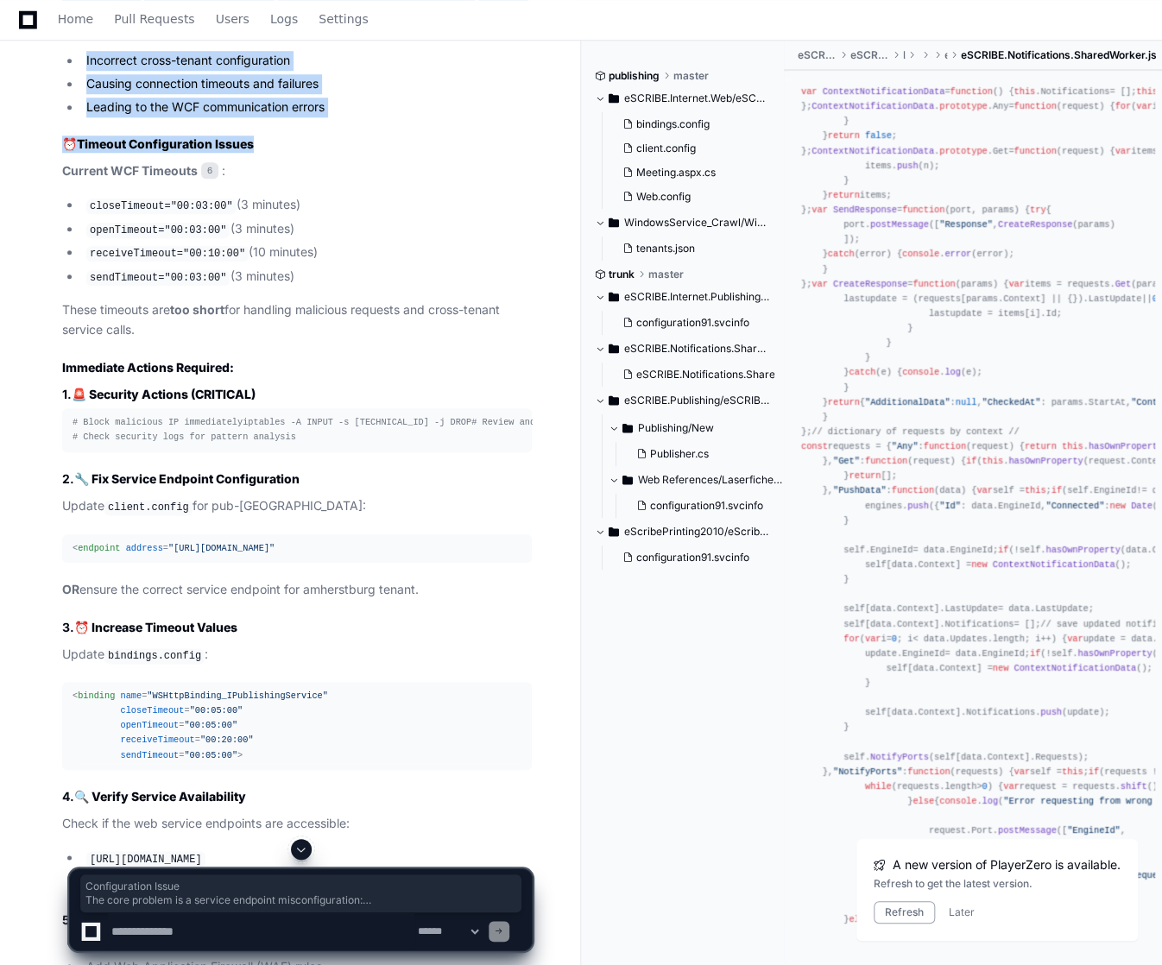
scroll to position [6437, 0]
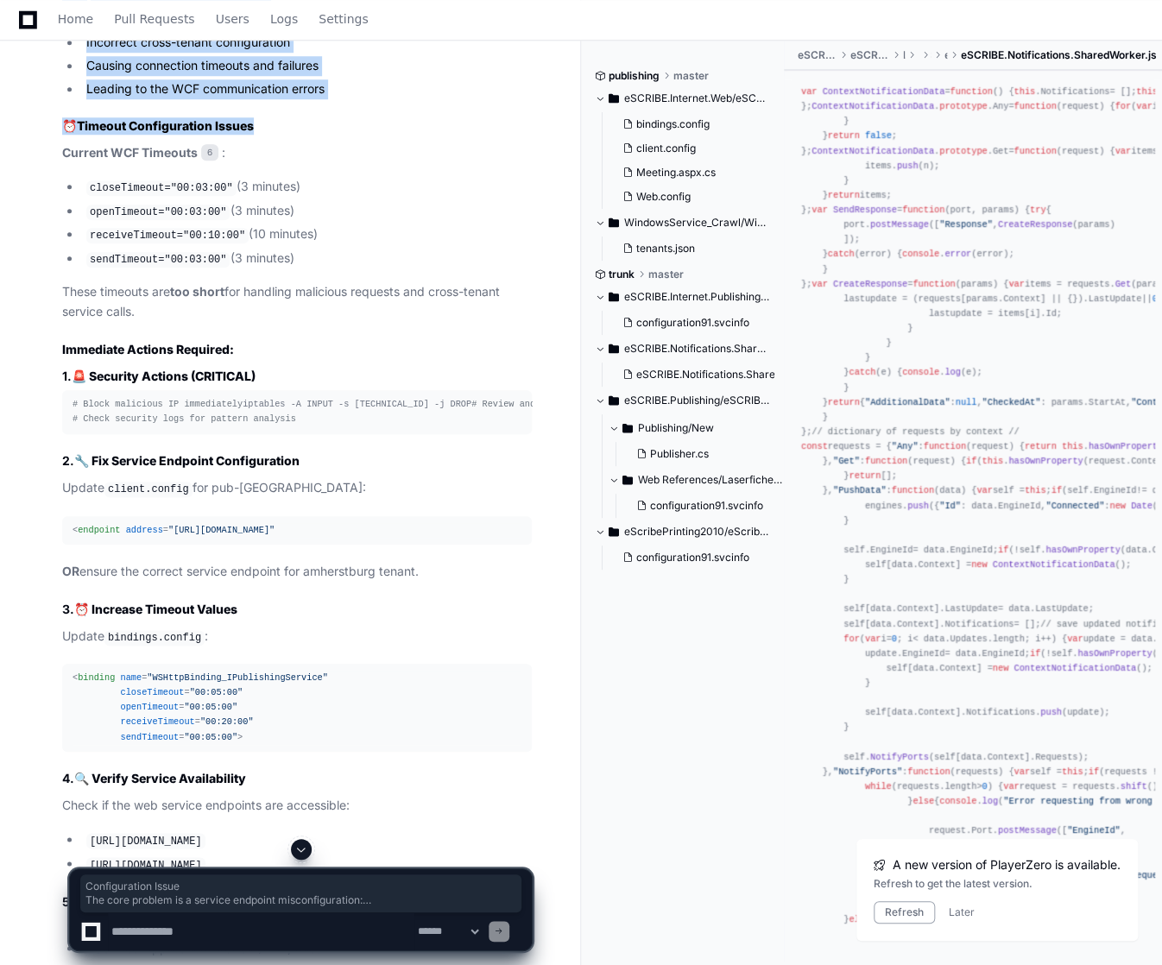
click at [458, 599] on article "Based on the error analysis and configuration review, I can now provide a compr…" at bounding box center [297, 343] width 470 height 1429
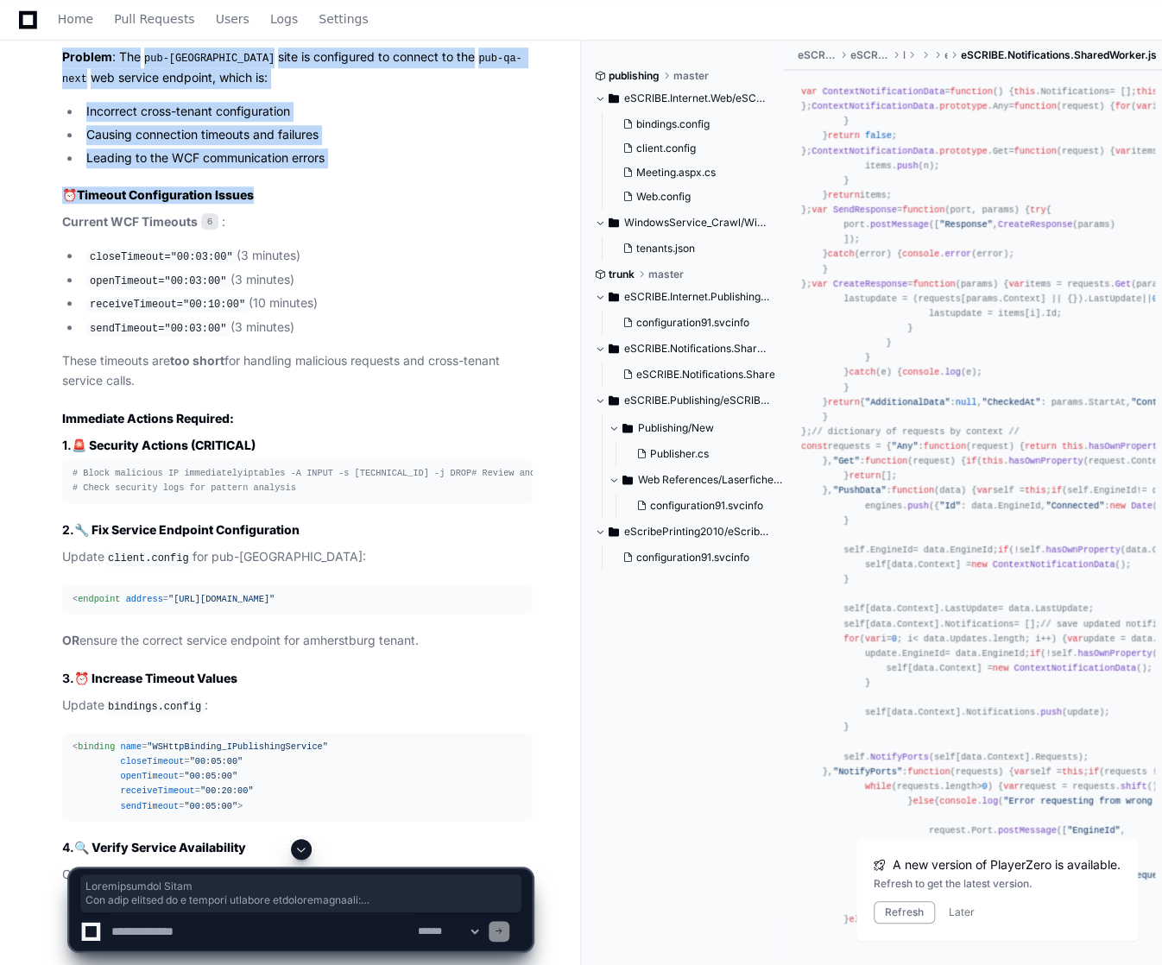
click at [222, 389] on p "These timeouts are too short for handling malicious requests and cross-tenant s…" at bounding box center [297, 371] width 470 height 40
copy article "🔧 Configuration Issue The core problem is a service endpoint misconfiguration :…"
click at [460, 496] on div "# Block malicious IP immediately iptables -A INPUT -s [TECHNICAL_ID] -j DROP # …" at bounding box center [297, 480] width 449 height 29
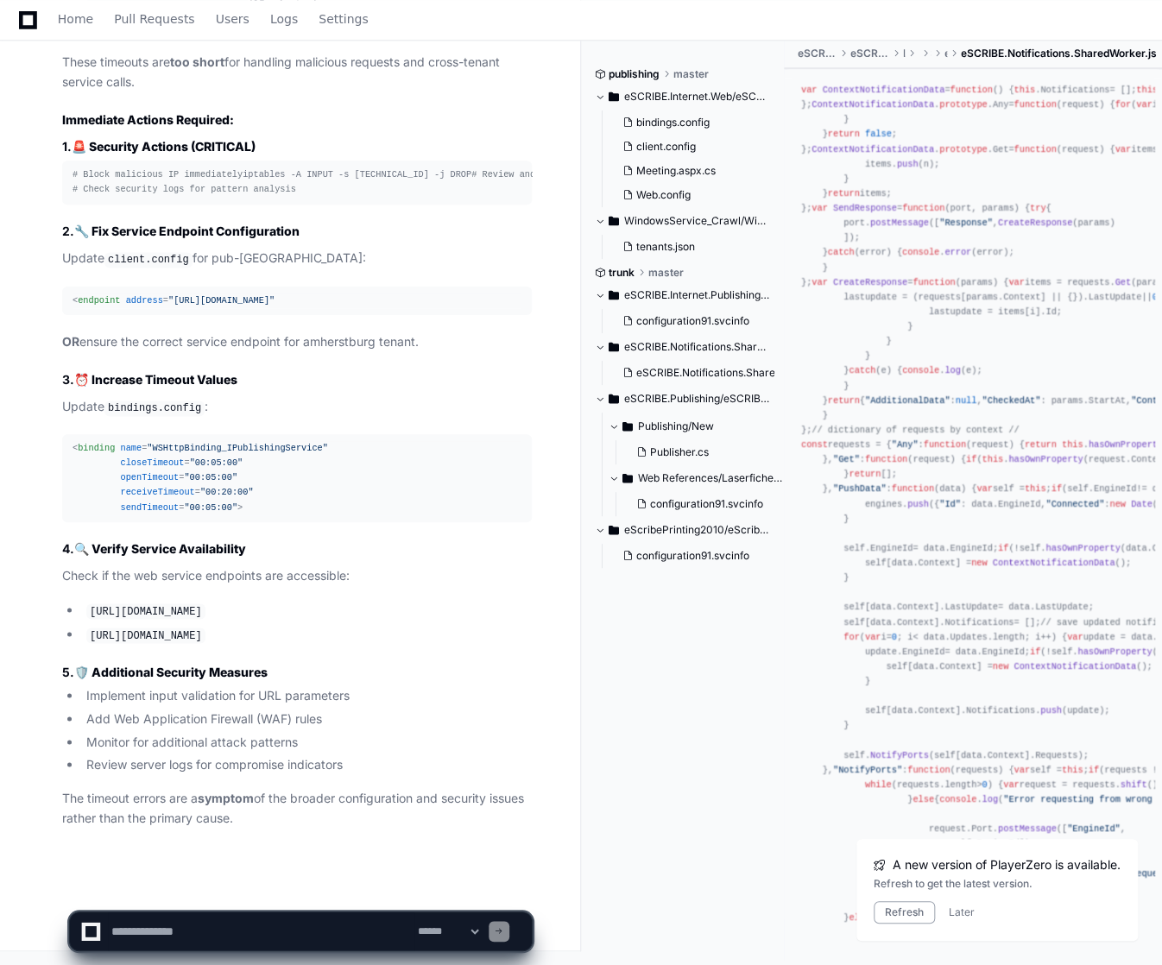
scroll to position [6750, 0]
click at [194, 932] on textarea at bounding box center [261, 932] width 307 height 38
type textarea "**********"
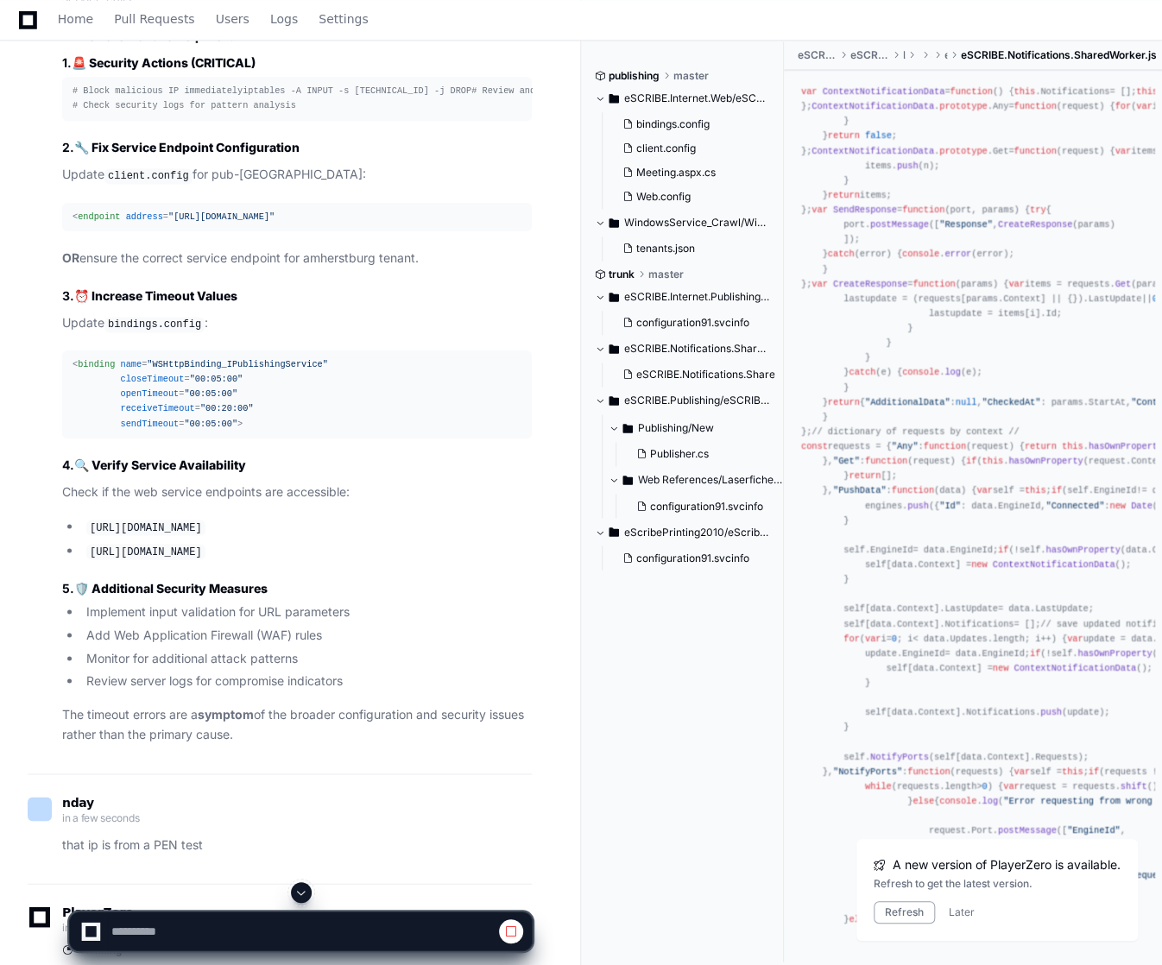
click at [629, 760] on div "publishing master eSCRIBE.Internet.Web/eSCRIBE.Internet.Web bindings.config cli…" at bounding box center [689, 501] width 189 height 920
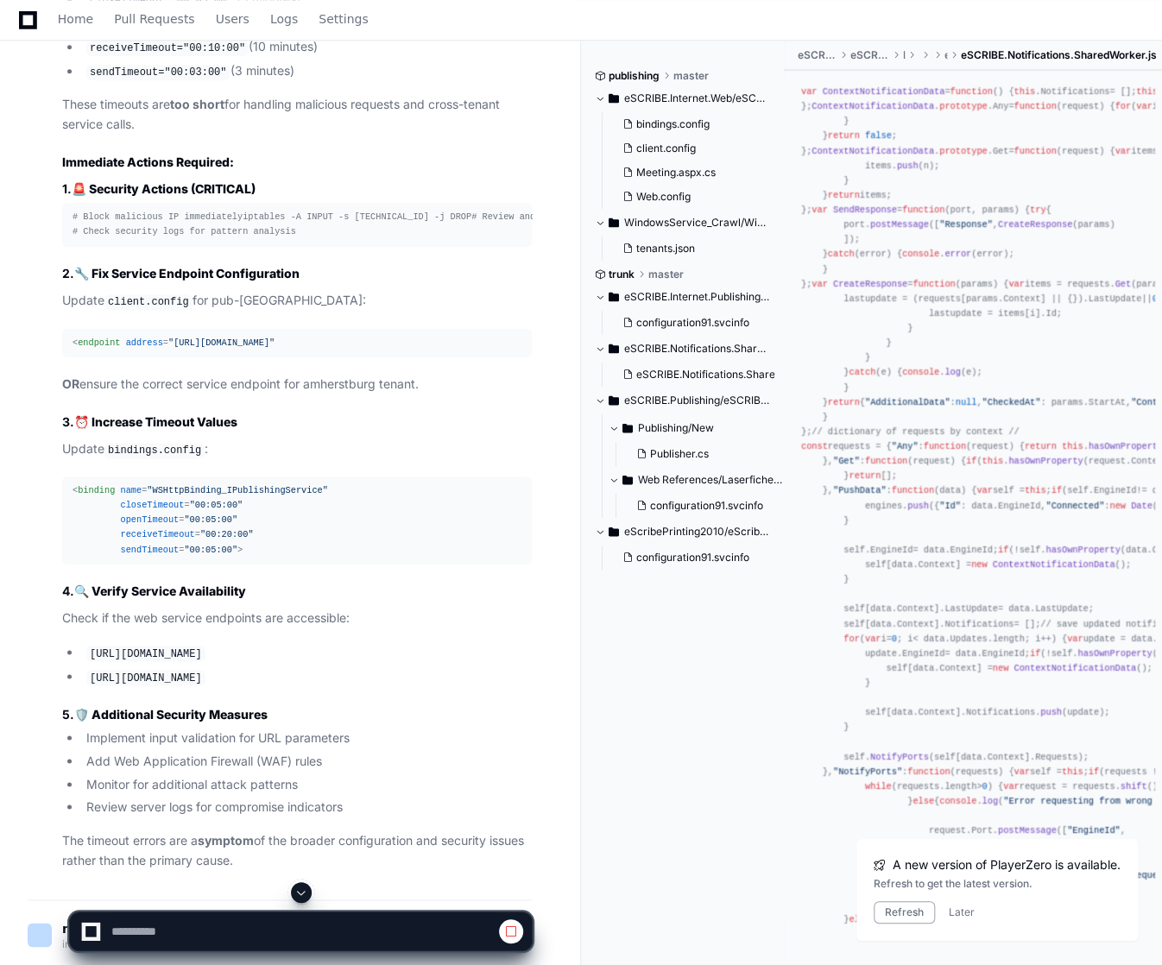
scroll to position [6615, 0]
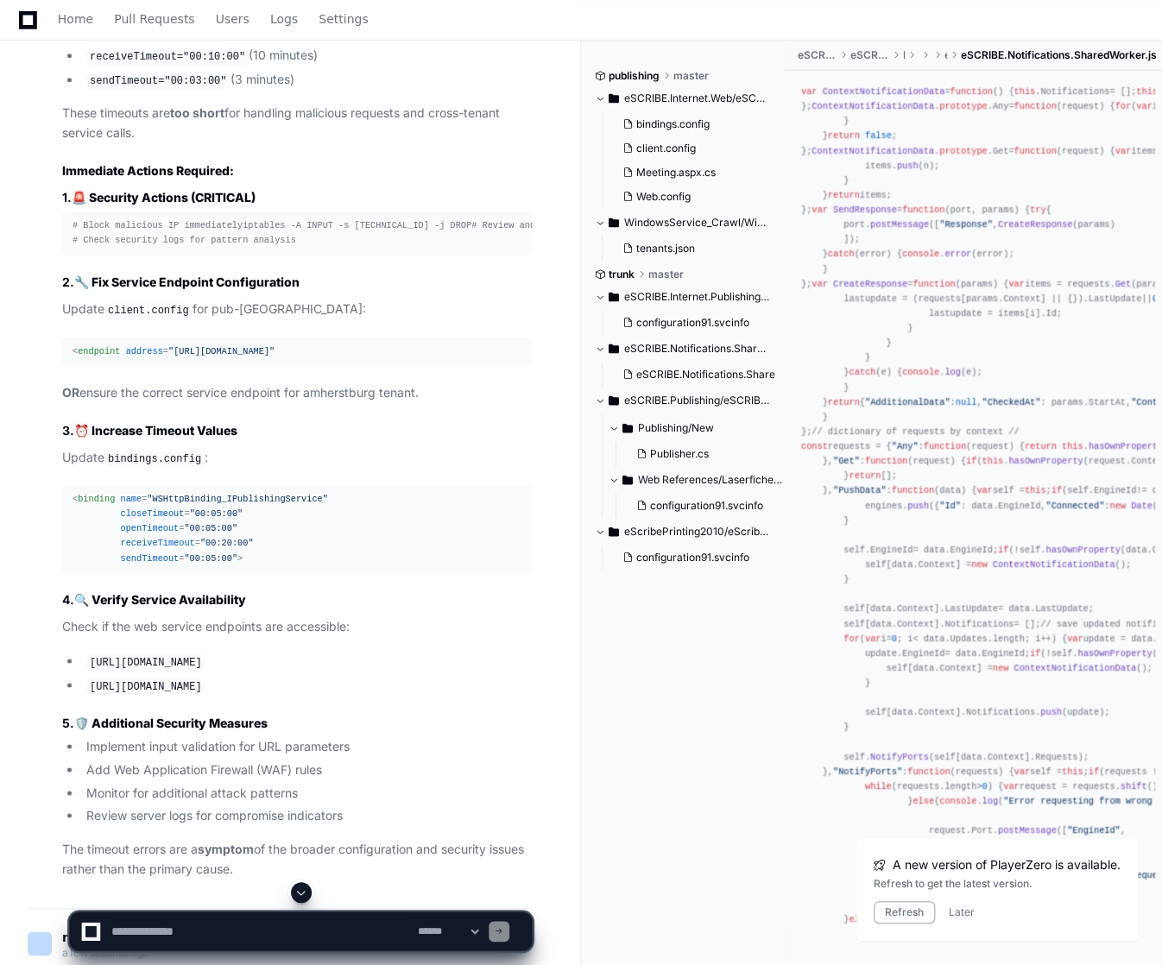
click at [512, 24] on div "Home Pull Requests Users Logs Settings" at bounding box center [581, 20] width 1121 height 40
click at [154, 926] on textarea at bounding box center [261, 932] width 307 height 38
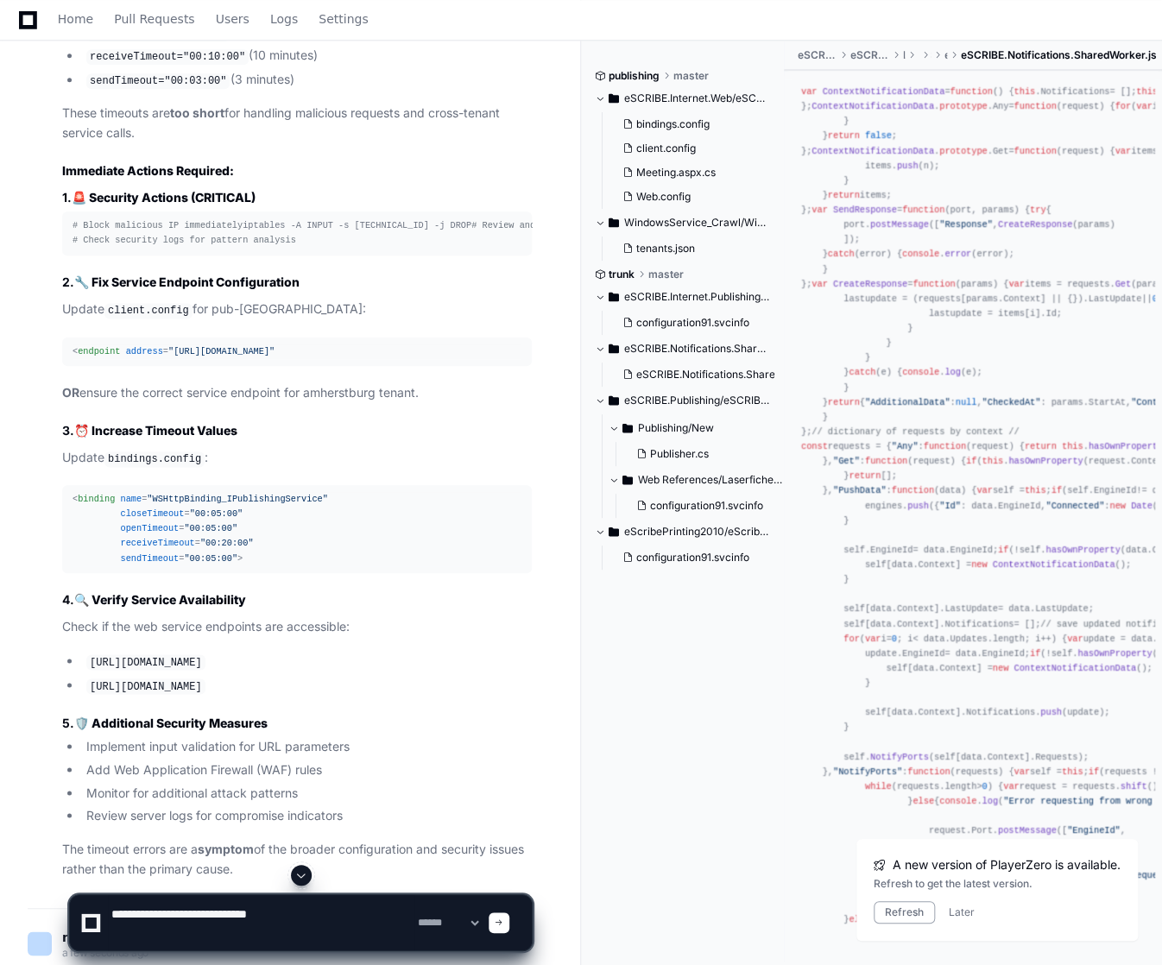
paste textarea "**********"
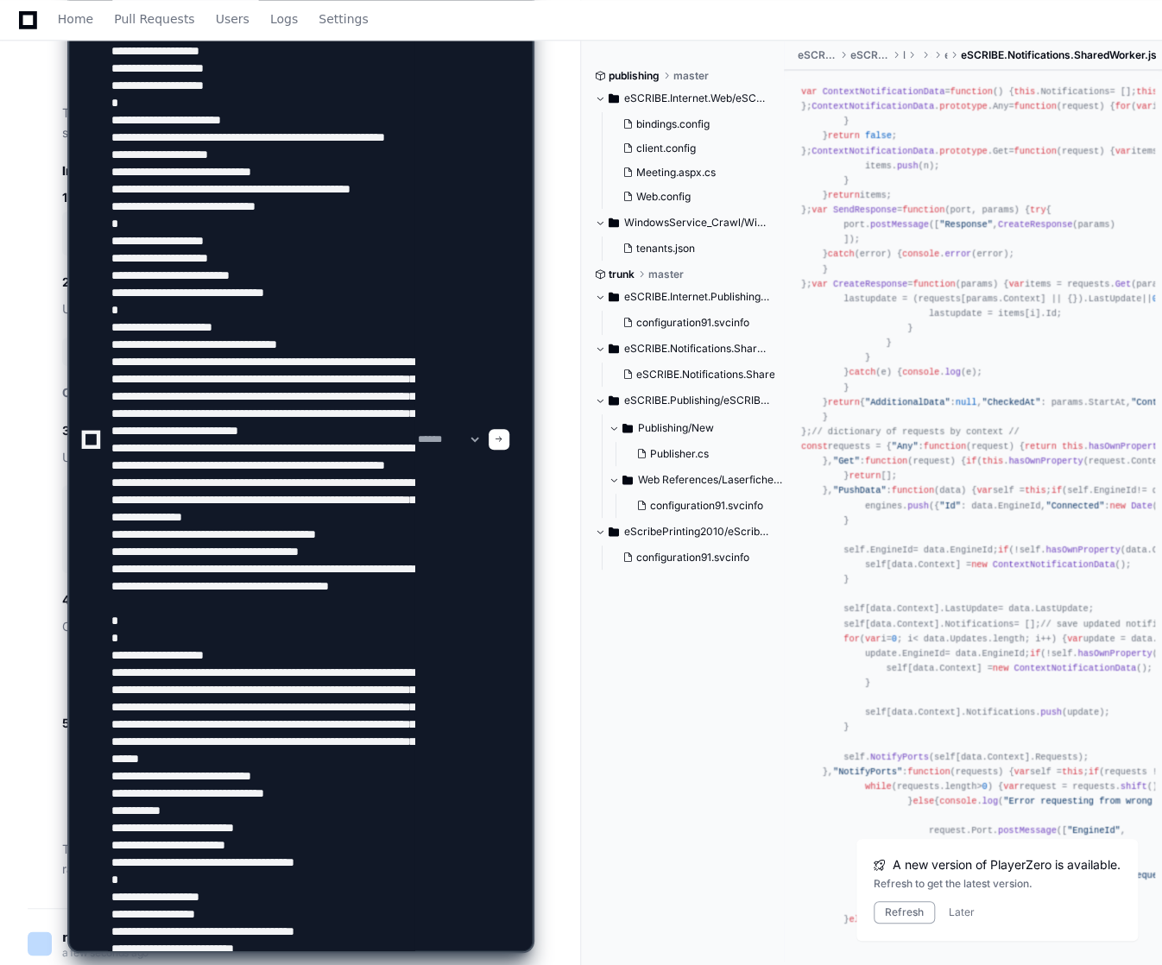
scroll to position [575, 0]
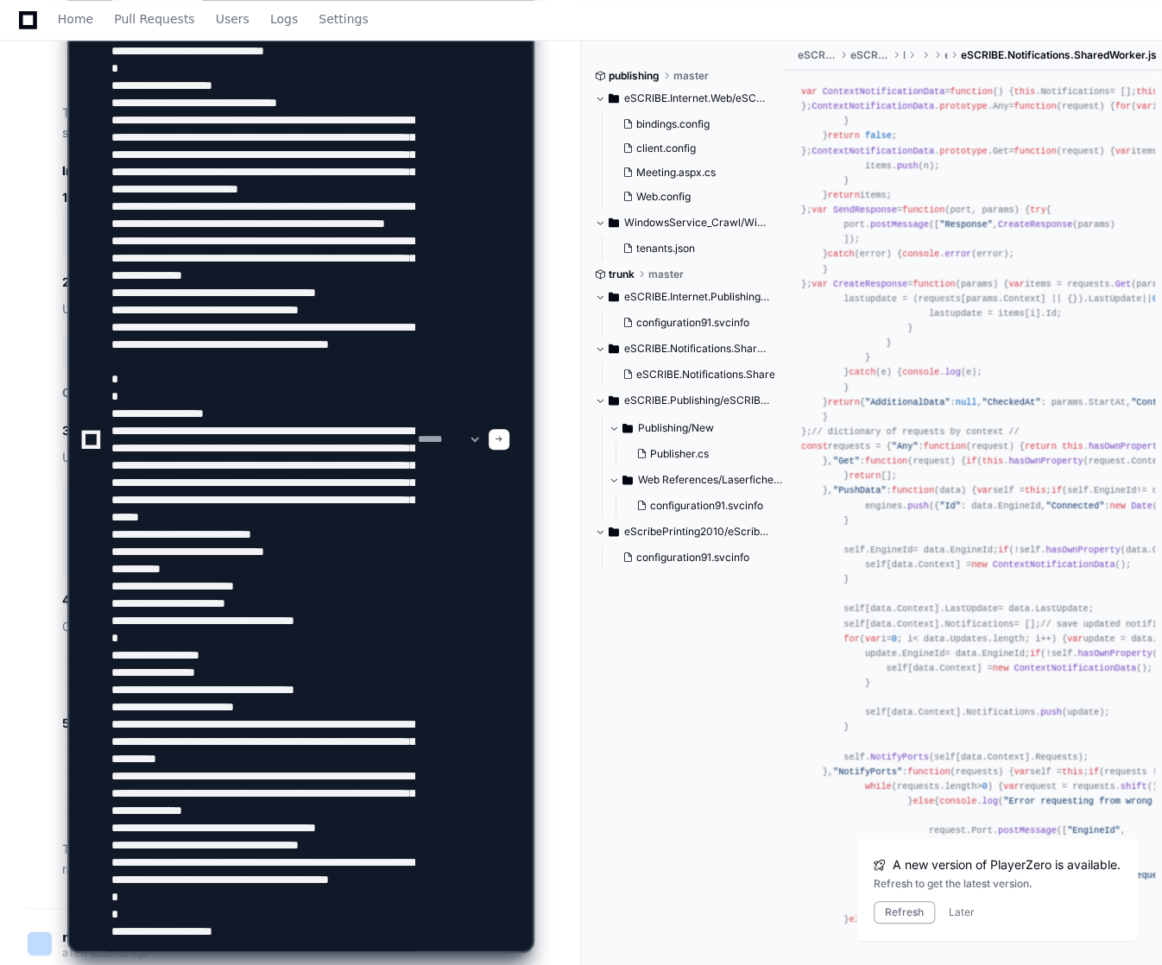
type textarea "**********"
click at [490, 559] on div "**********" at bounding box center [300, 439] width 441 height 1022
click at [503, 444] on span at bounding box center [499, 439] width 9 height 9
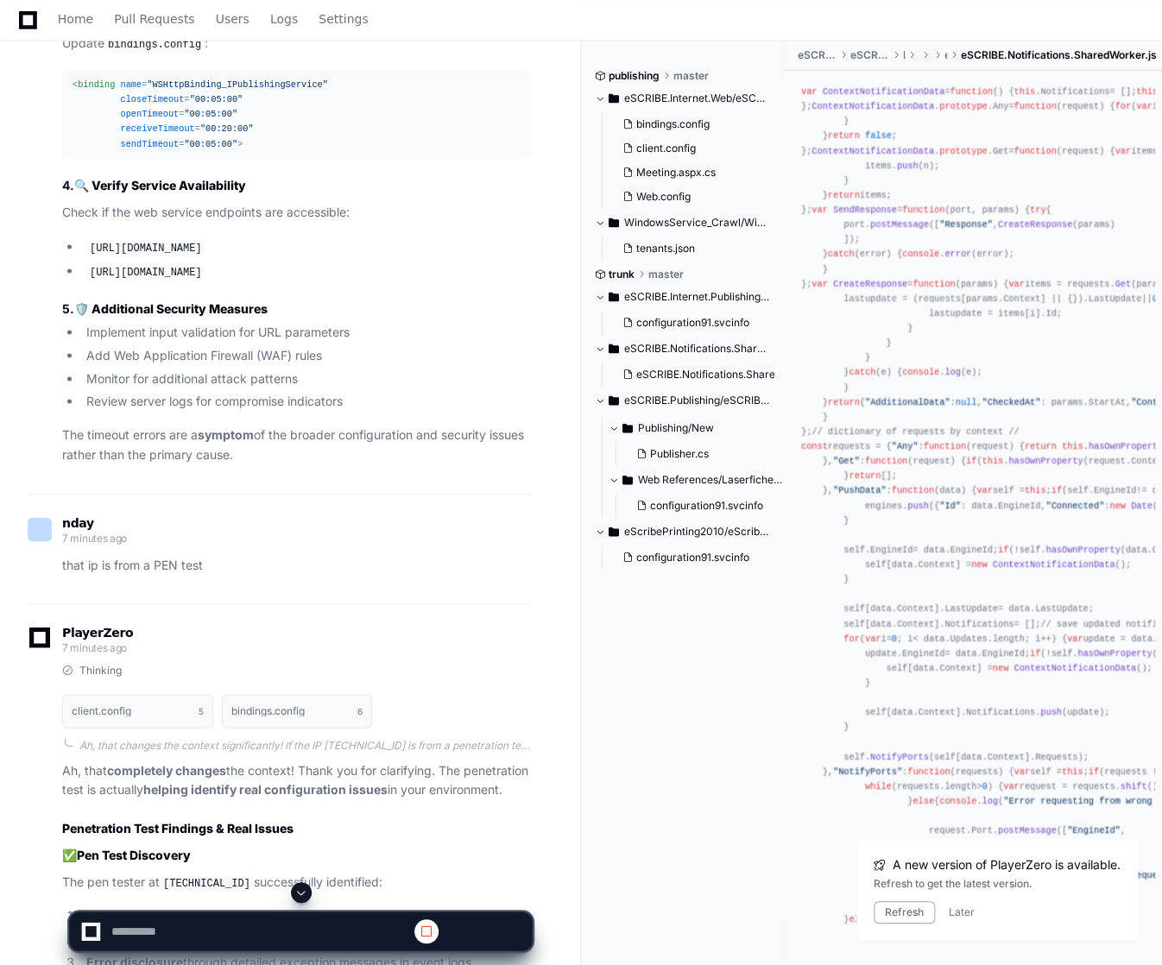
scroll to position [0, 0]
click at [494, 465] on p "The timeout errors are a symptom of the broader configuration and security issu…" at bounding box center [297, 445] width 470 height 40
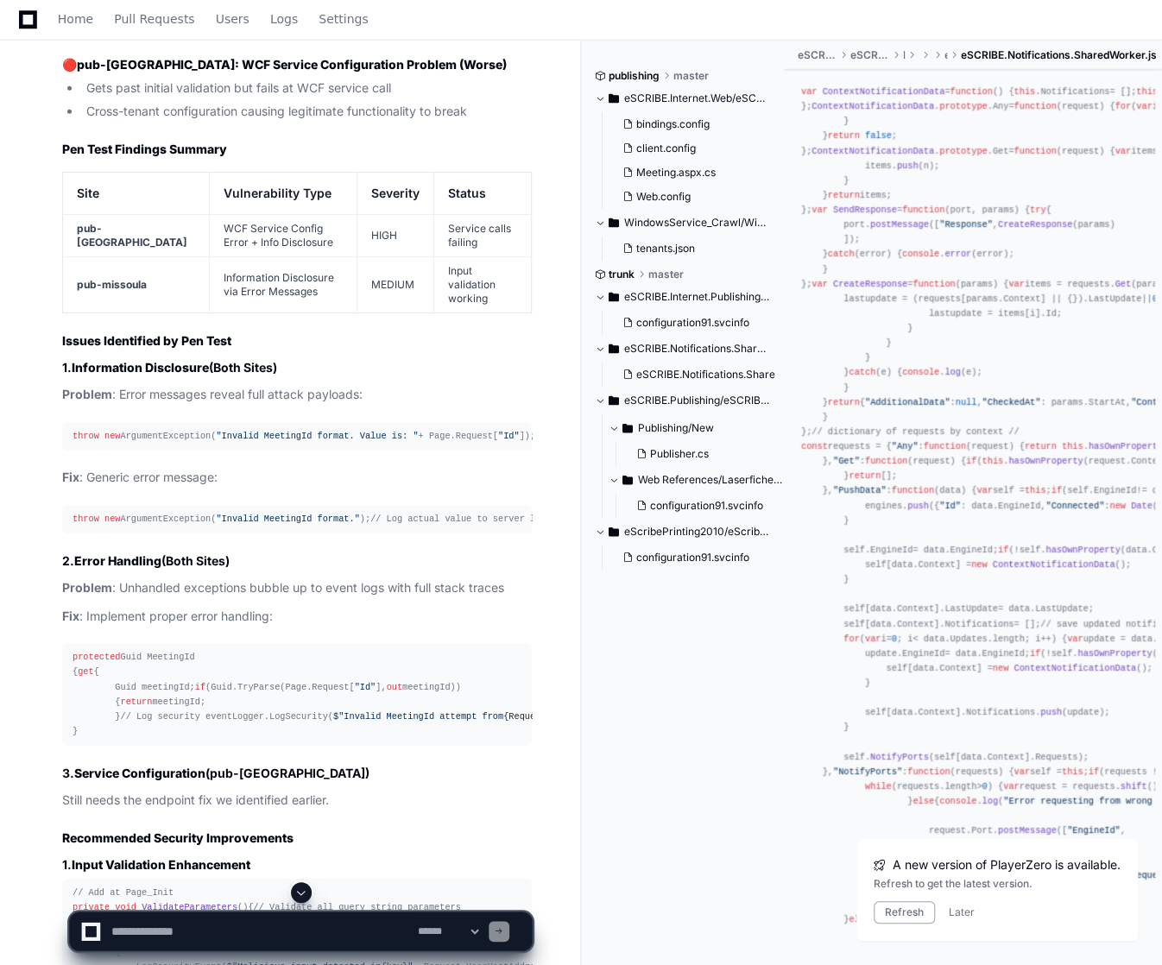
scroll to position [10898, 0]
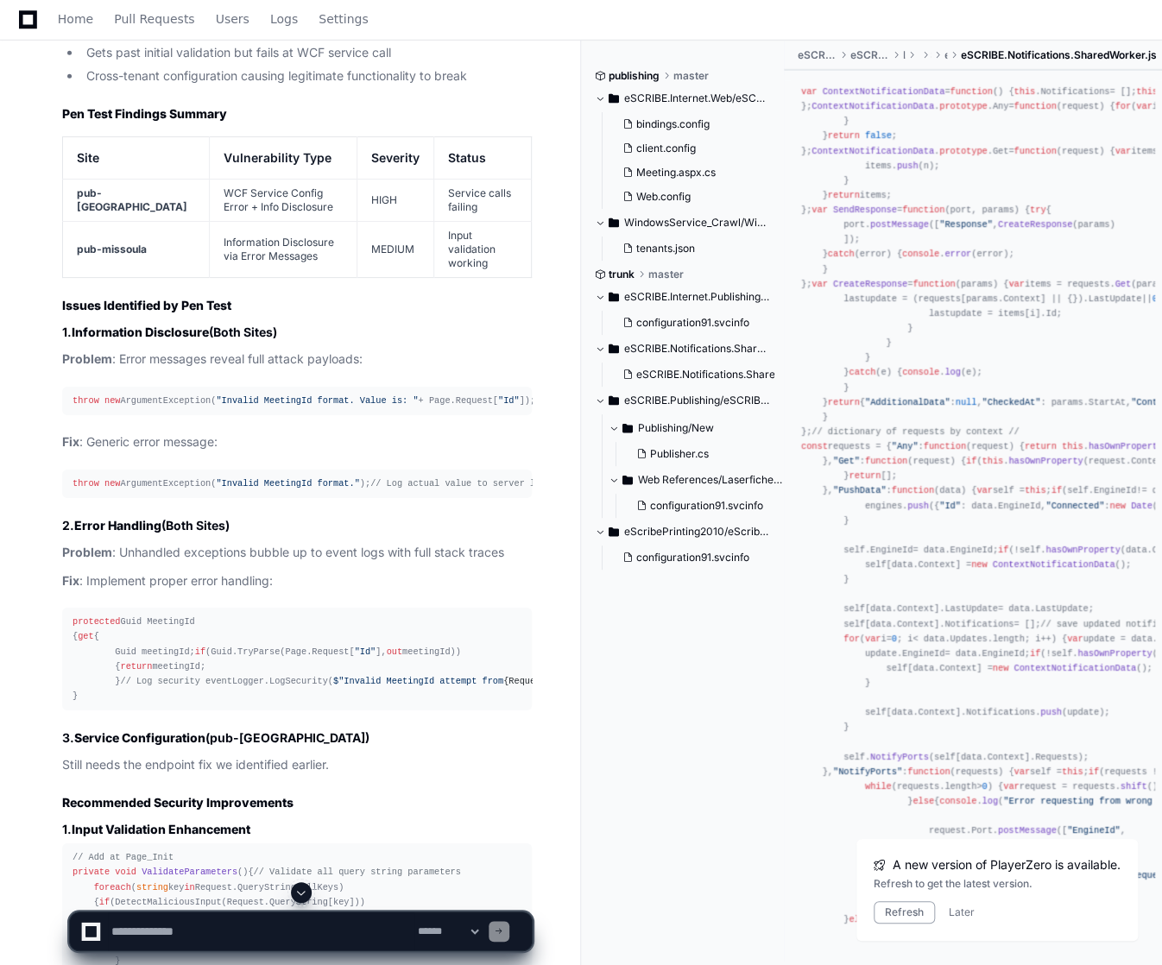
click at [472, 370] on p "Problem : Error messages reveal full attack payloads:" at bounding box center [297, 360] width 470 height 20
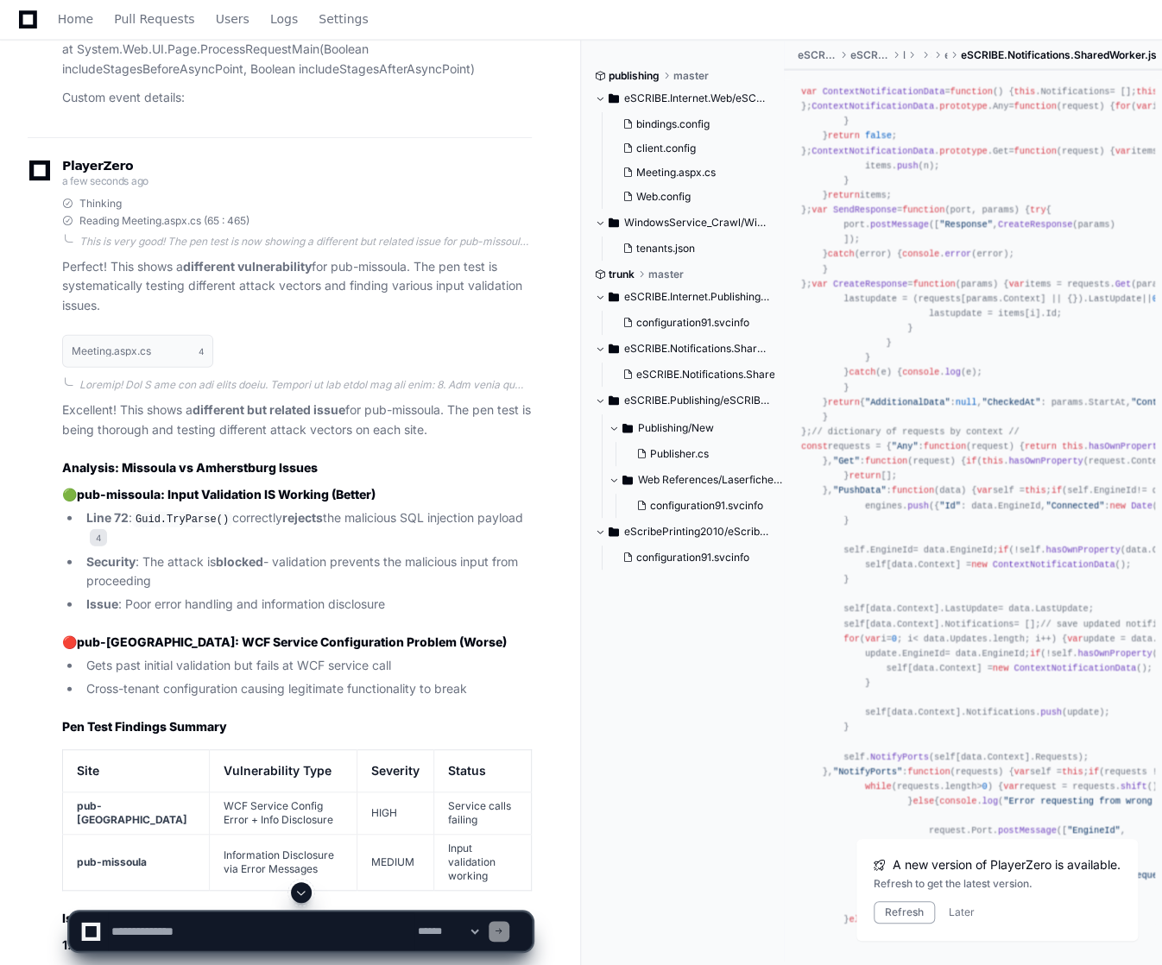
scroll to position [10325, 0]
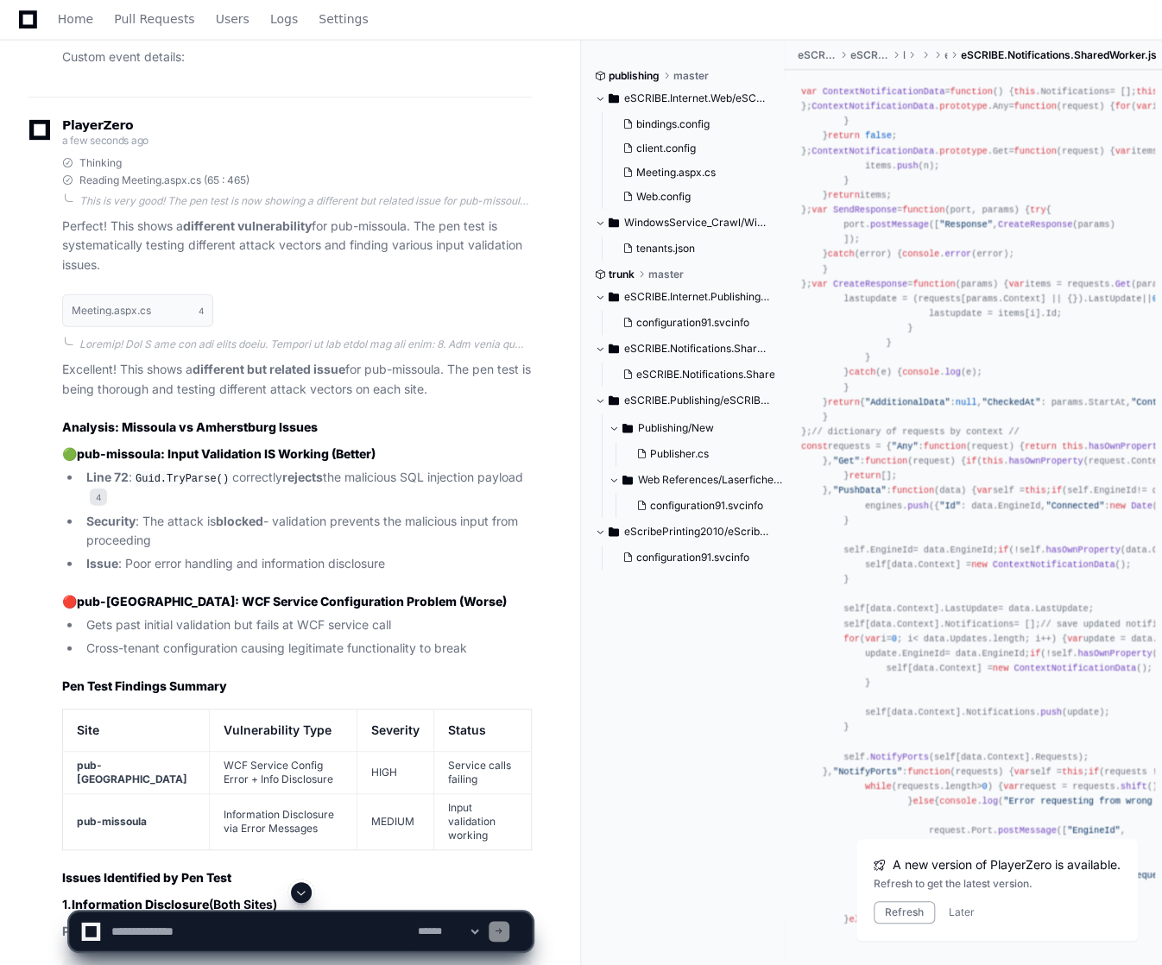
click at [188, 929] on textarea at bounding box center [261, 932] width 307 height 38
paste textarea "**********"
type textarea "**********"
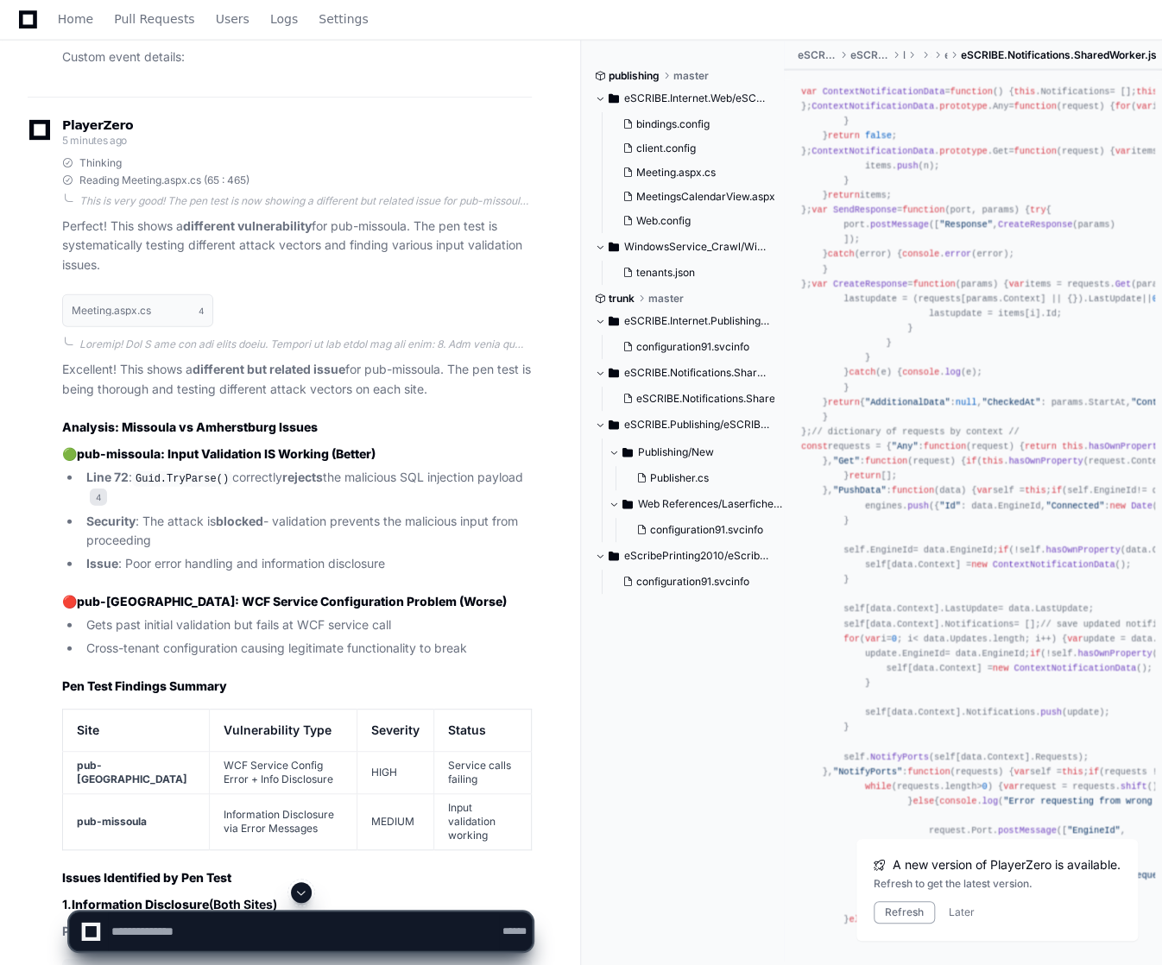
click at [186, 400] on p "Excellent! This shows a different but related issue for pub-missoula. The pen t…" at bounding box center [297, 380] width 470 height 40
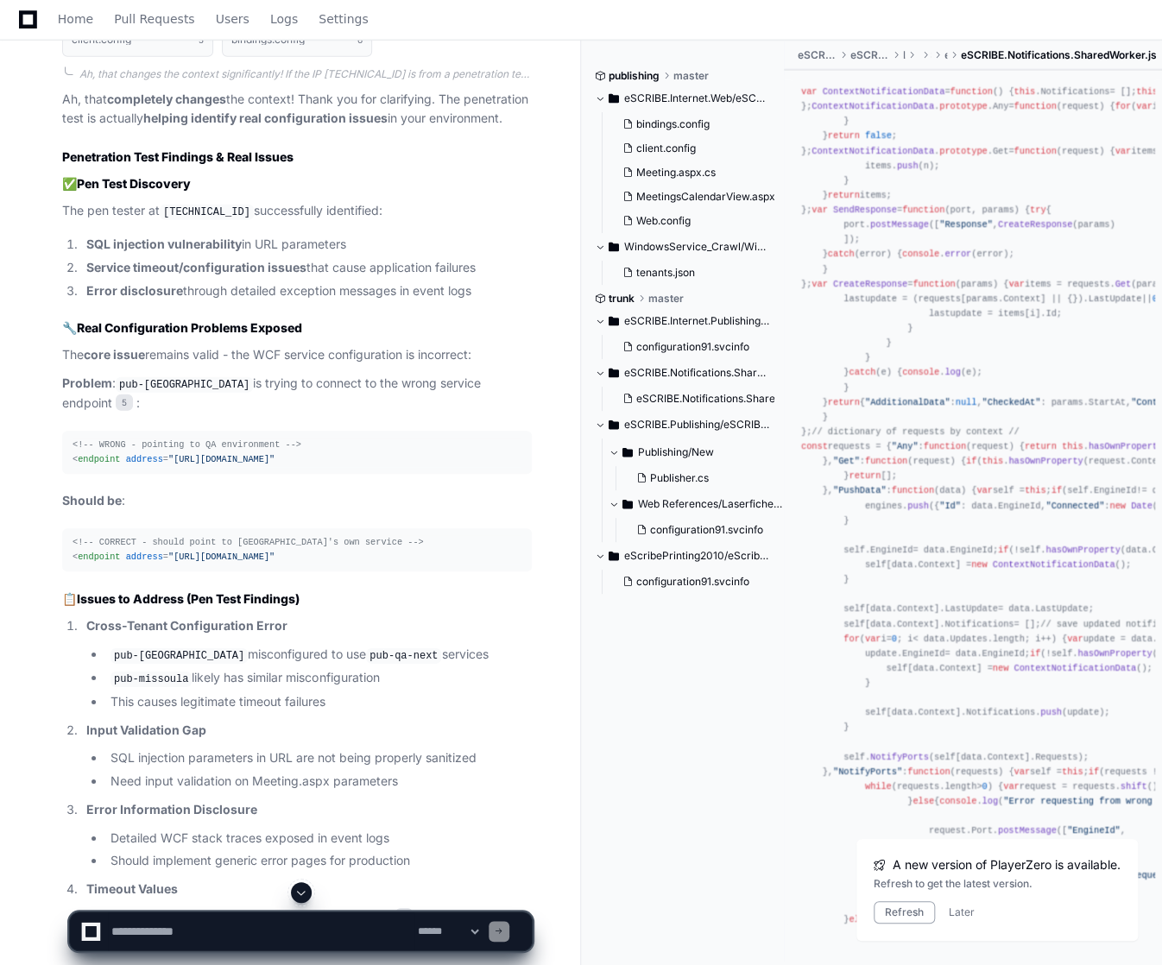
scroll to position [7632, 0]
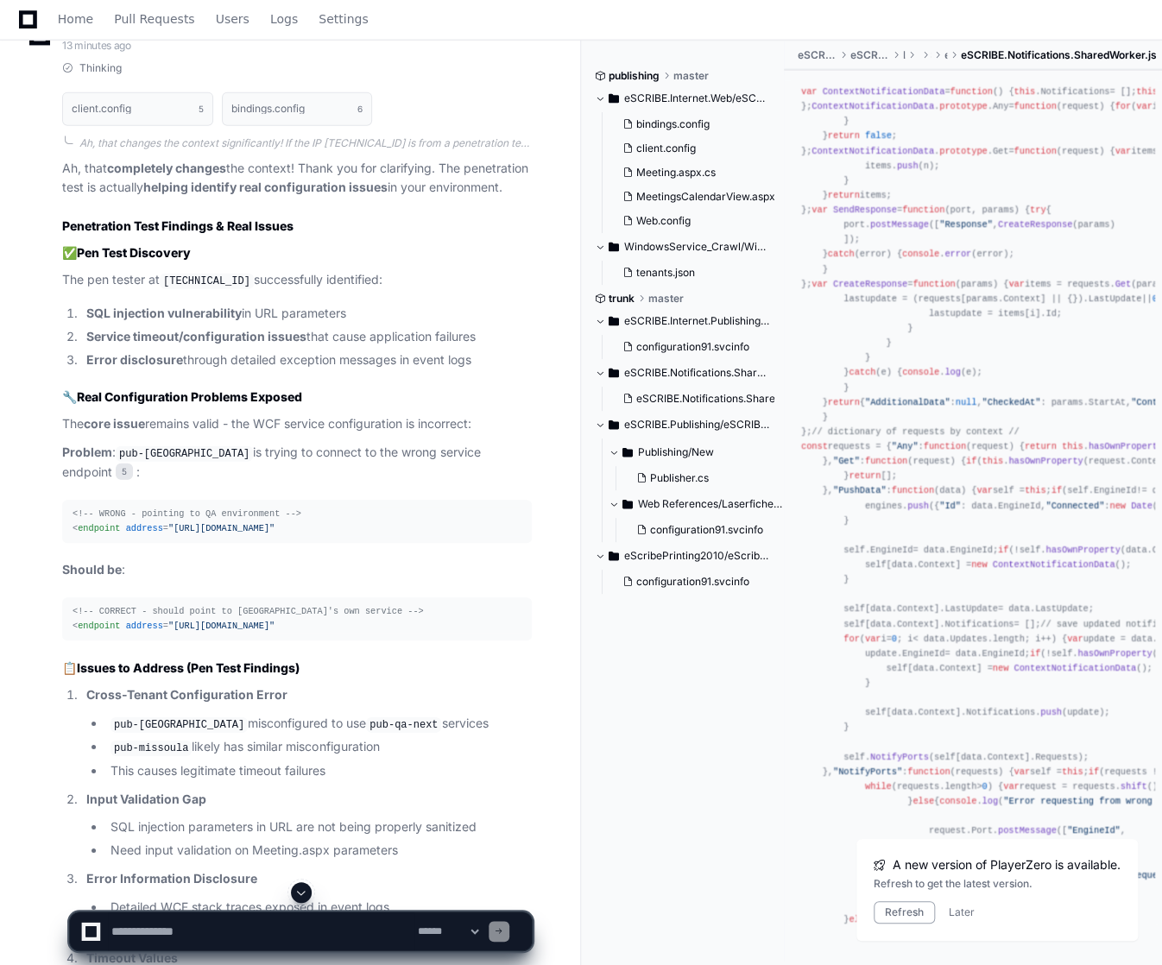
click at [145, 431] on strong "core issue" at bounding box center [114, 423] width 61 height 15
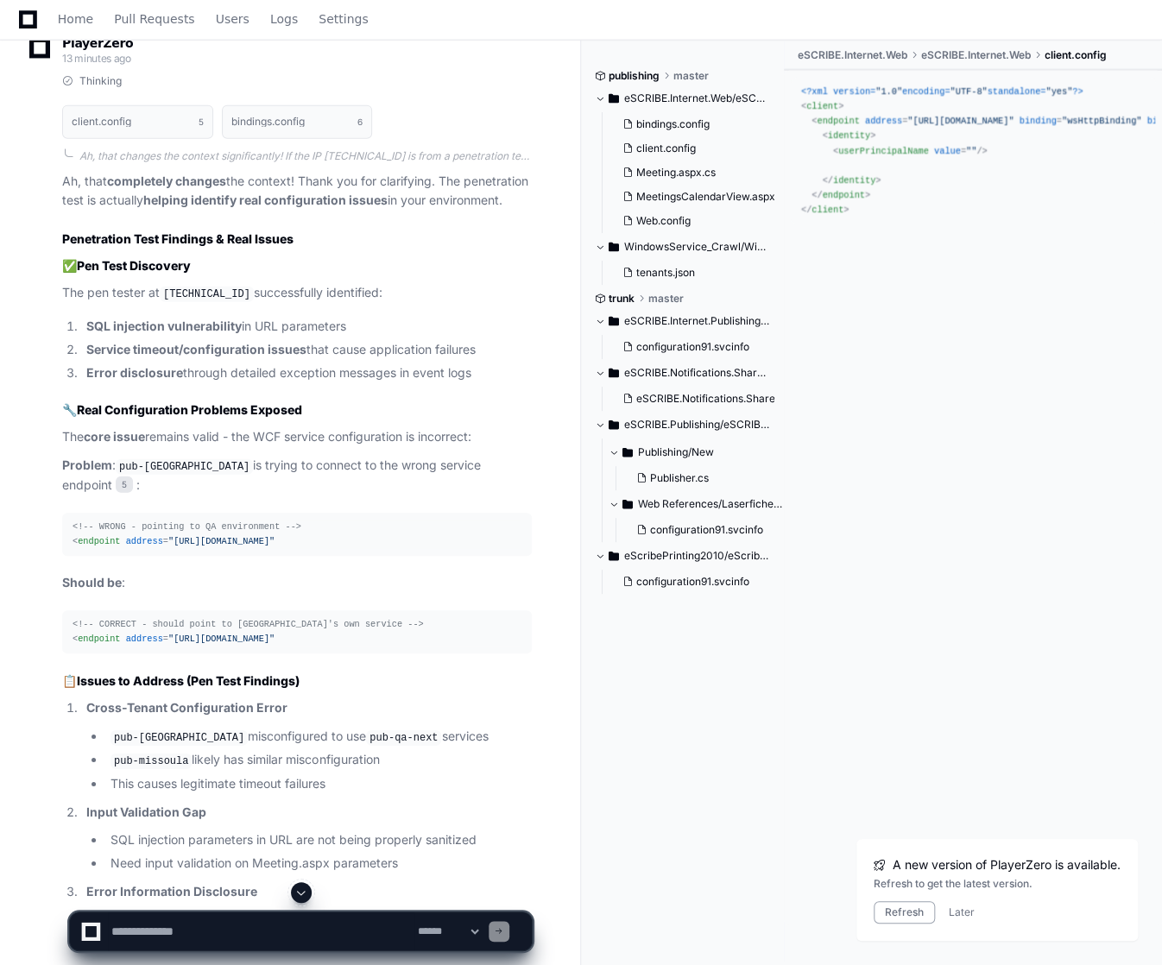
scroll to position [7701, 0]
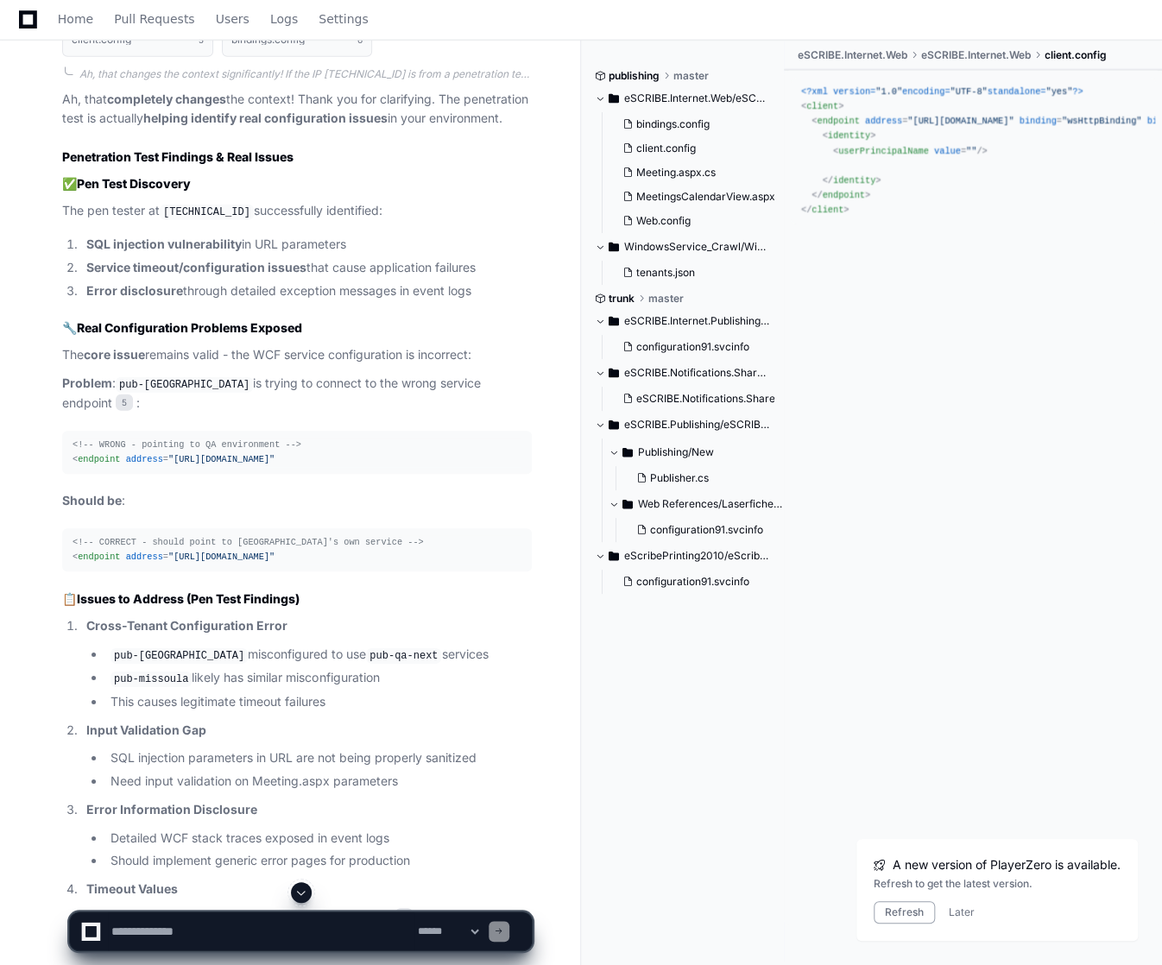
click at [252, 666] on li "pub-amherstburg misconfigured to use pub-qa-next services" at bounding box center [318, 655] width 427 height 21
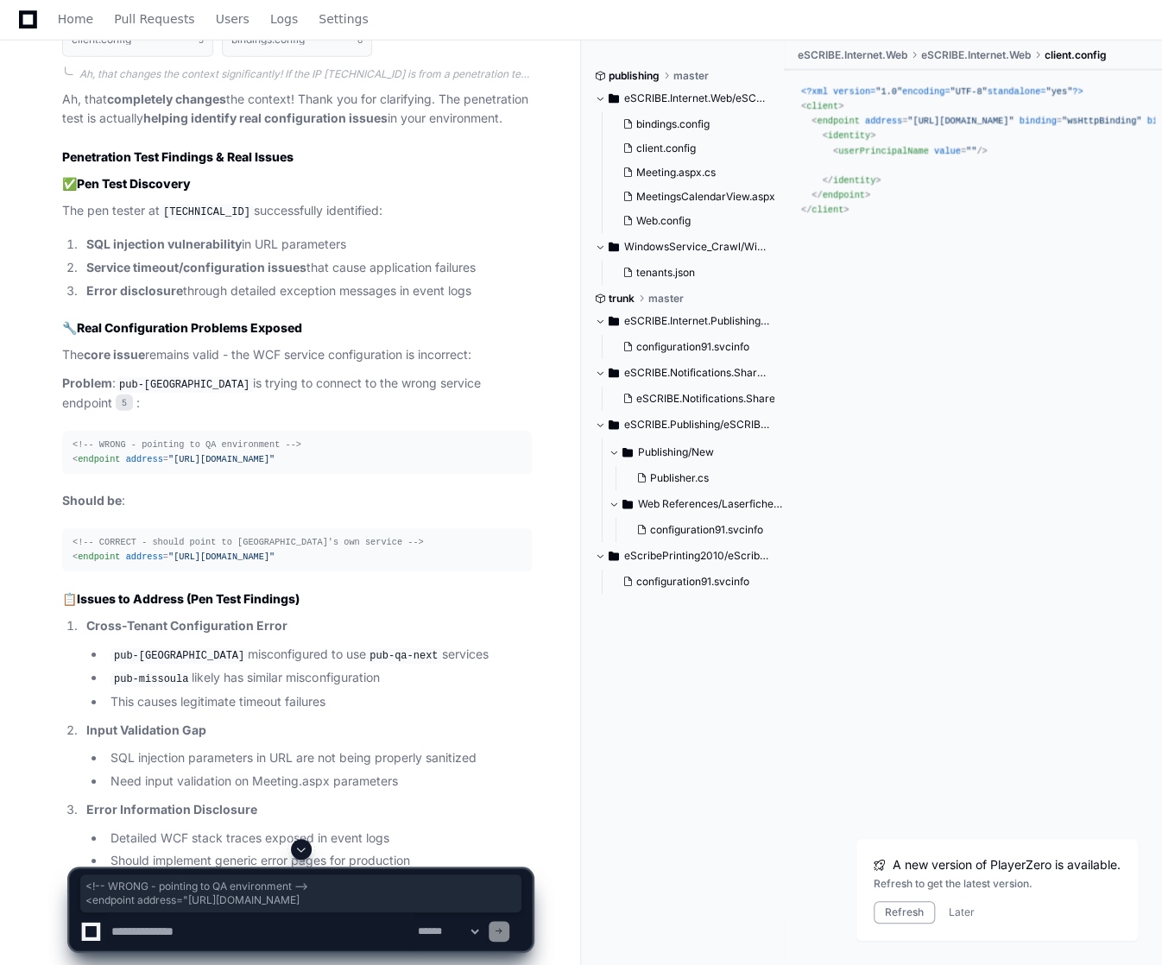
scroll to position [0, 36]
drag, startPoint x: 73, startPoint y: 528, endPoint x: 559, endPoint y: 543, distance: 486.3
click at [559, 543] on div "nday 23 minutes ago currently receiving timeout errors for pub-missoula and pub…" at bounding box center [290, 263] width 539 height 15521
copy div "<!-- WRONG - pointing to QA environment --> < endpoint address = "[URL][DOMAIN_…"
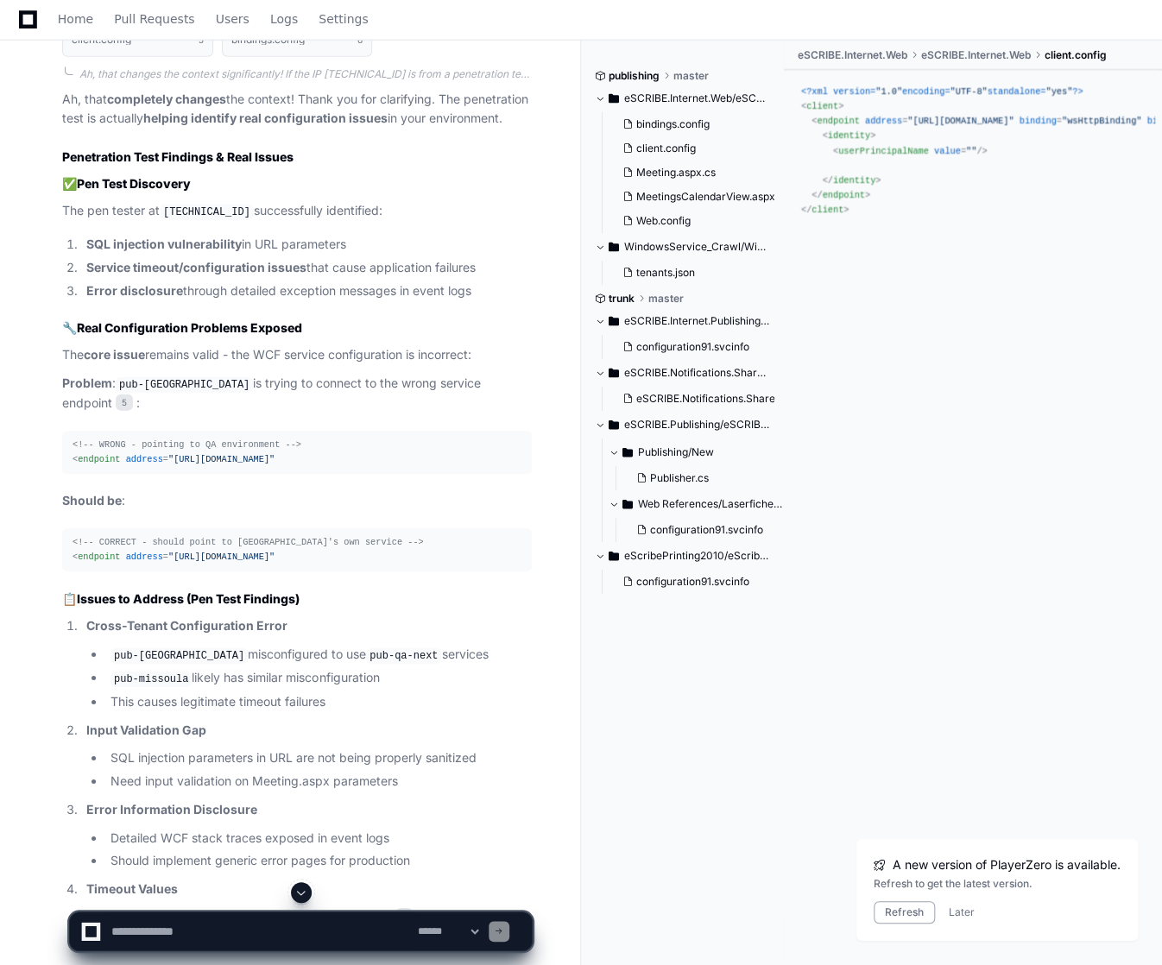
click at [231, 931] on textarea at bounding box center [261, 932] width 307 height 38
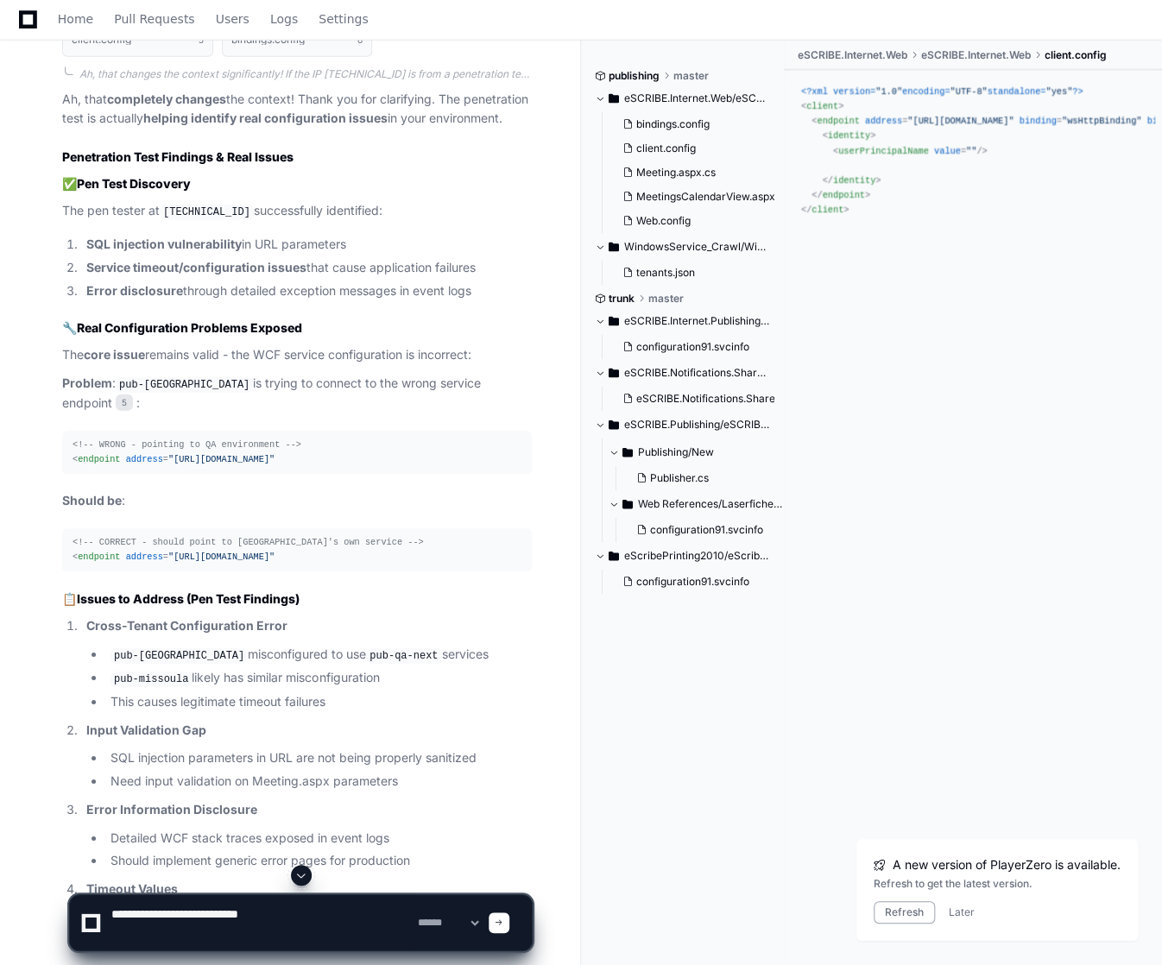
paste textarea "**********"
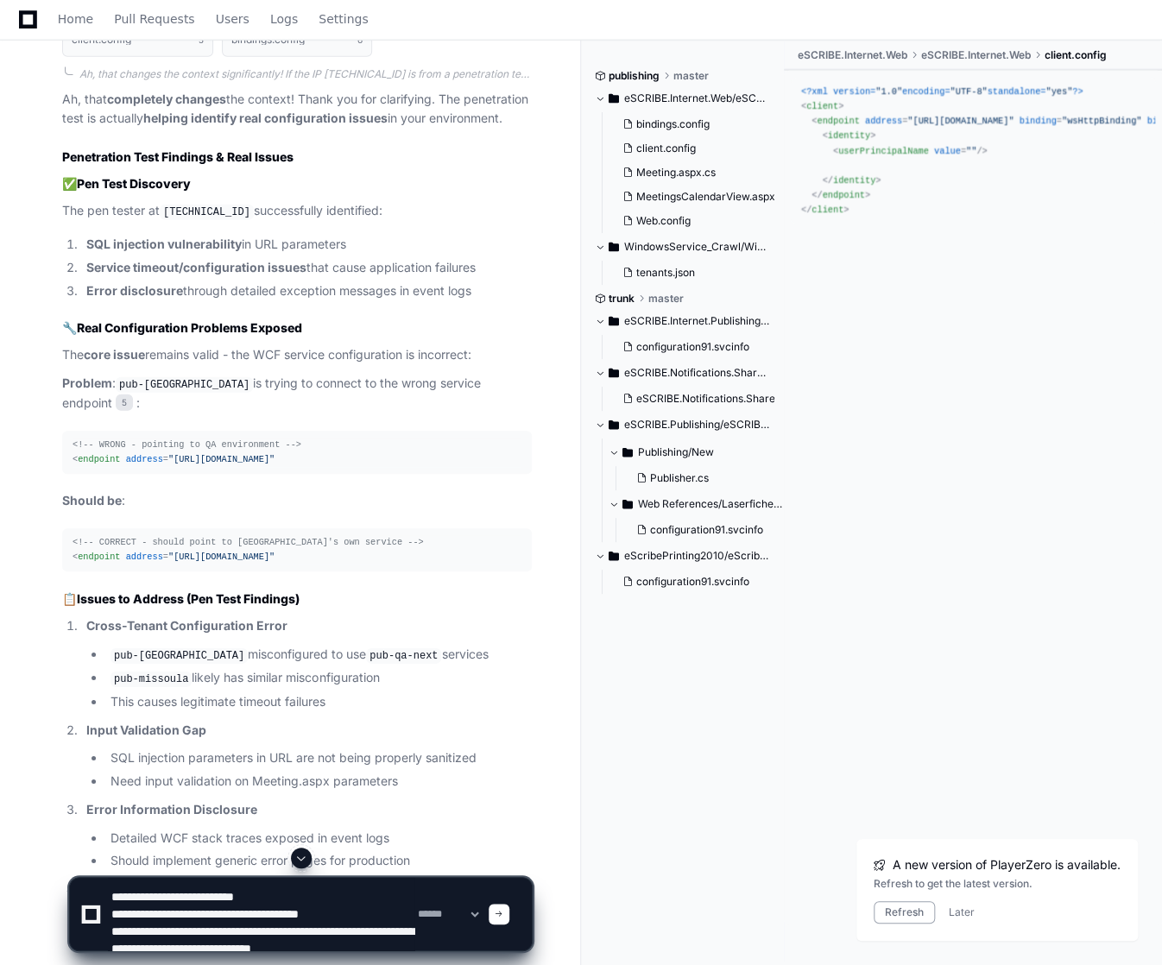
scroll to position [22, 0]
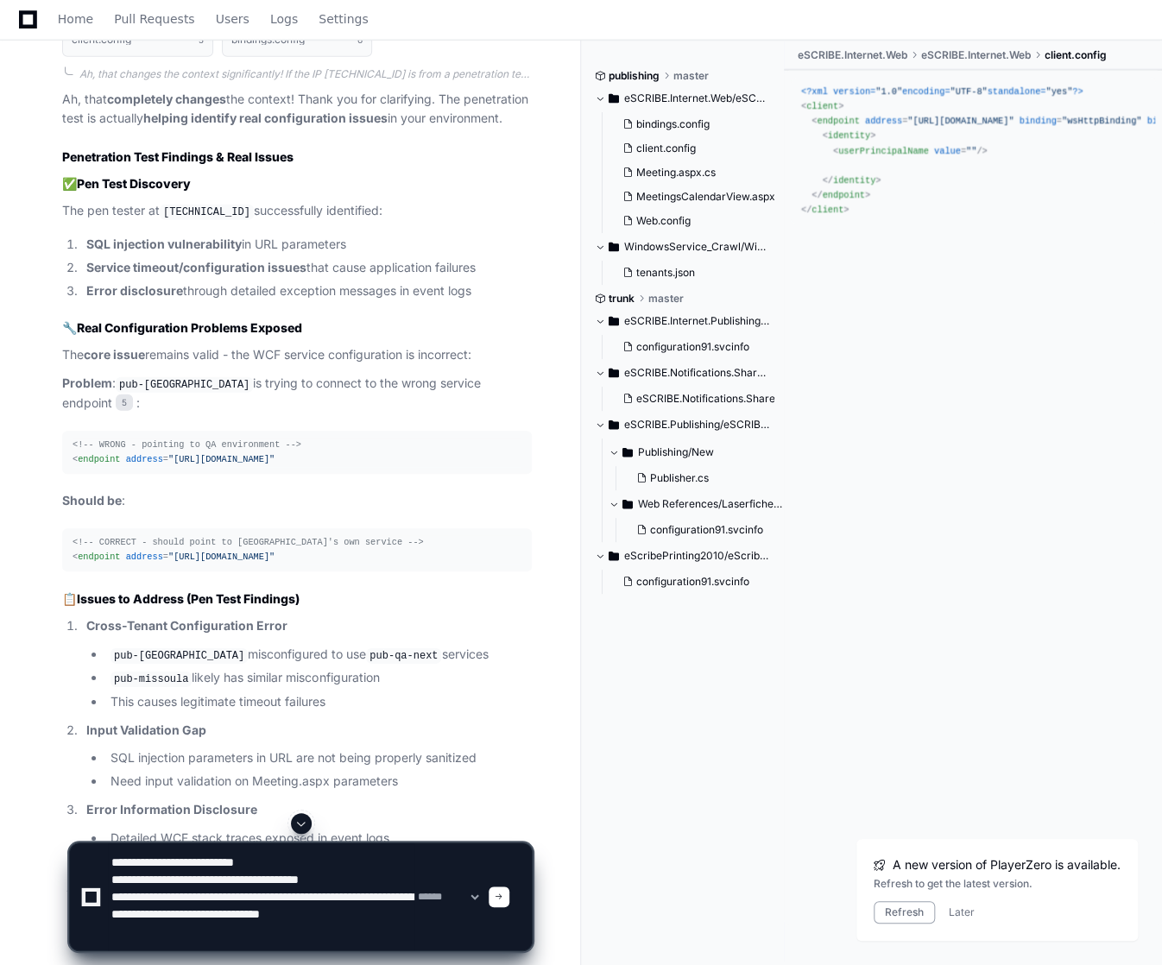
drag, startPoint x: 279, startPoint y: 918, endPoint x: 288, endPoint y: 916, distance: 8.8
click at [283, 918] on textarea at bounding box center [261, 897] width 307 height 107
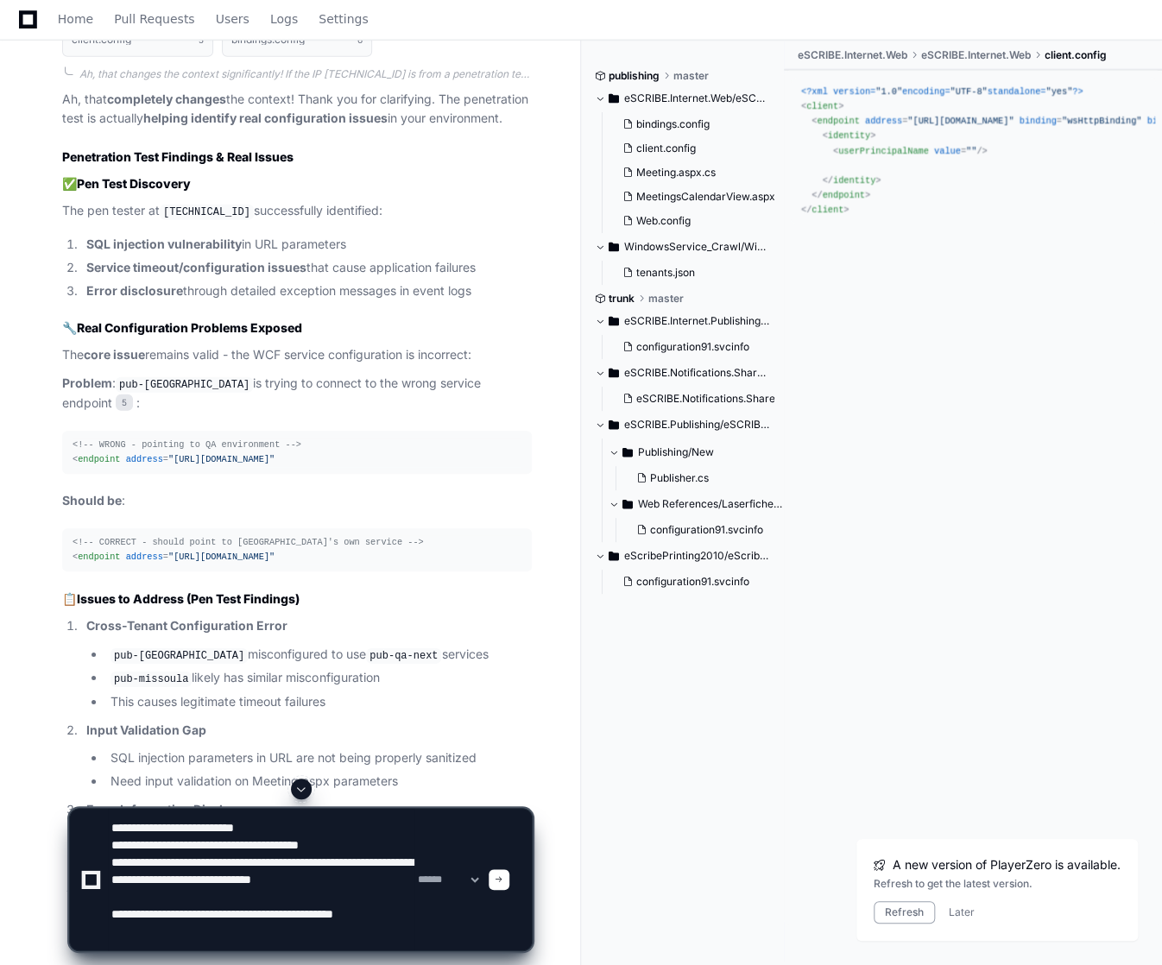
paste textarea "**********"
type textarea "**********"
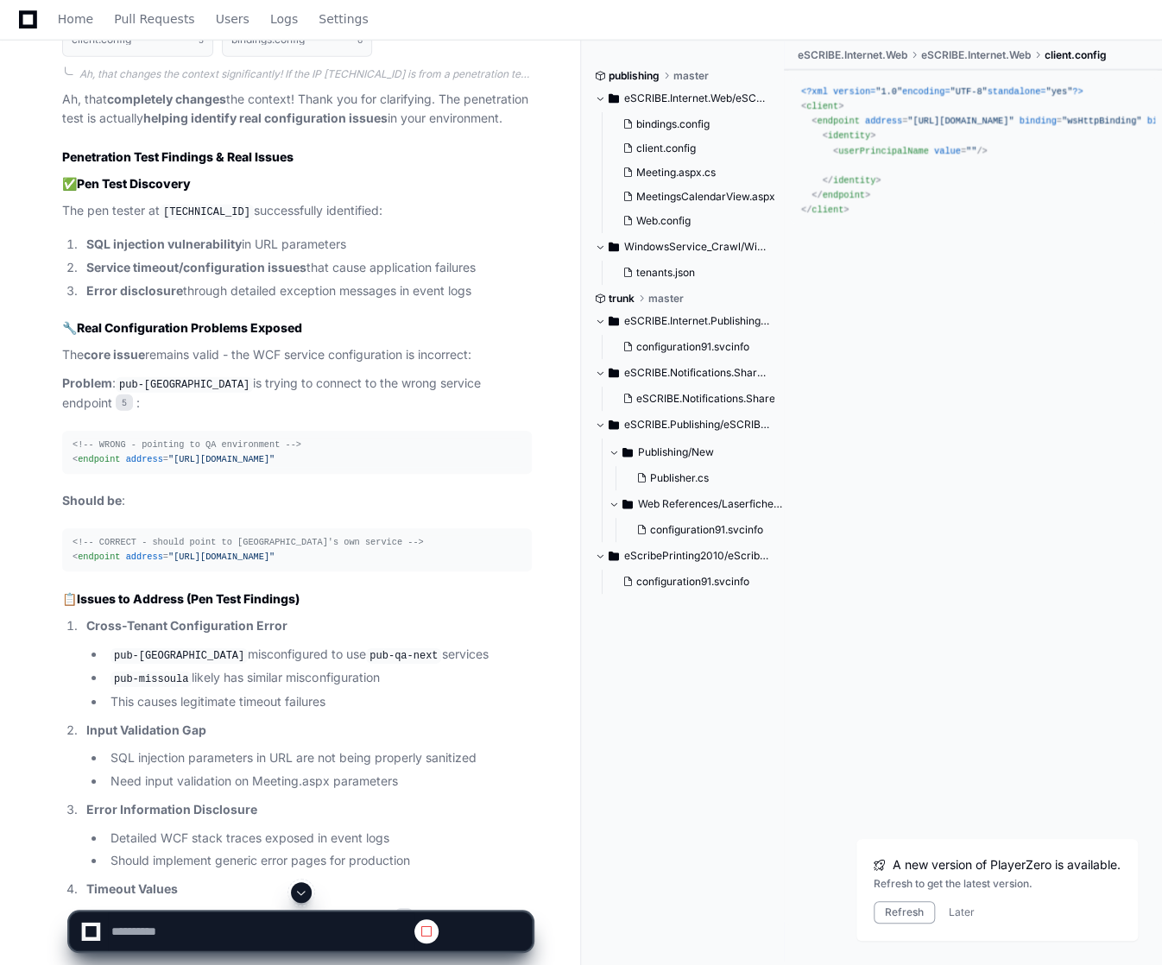
scroll to position [0, 0]
click at [611, 757] on div "publishing master eSCRIBE.Internet.Web/eSCRIBE.Internet.Web bindings.config cli…" at bounding box center [689, 501] width 189 height 920
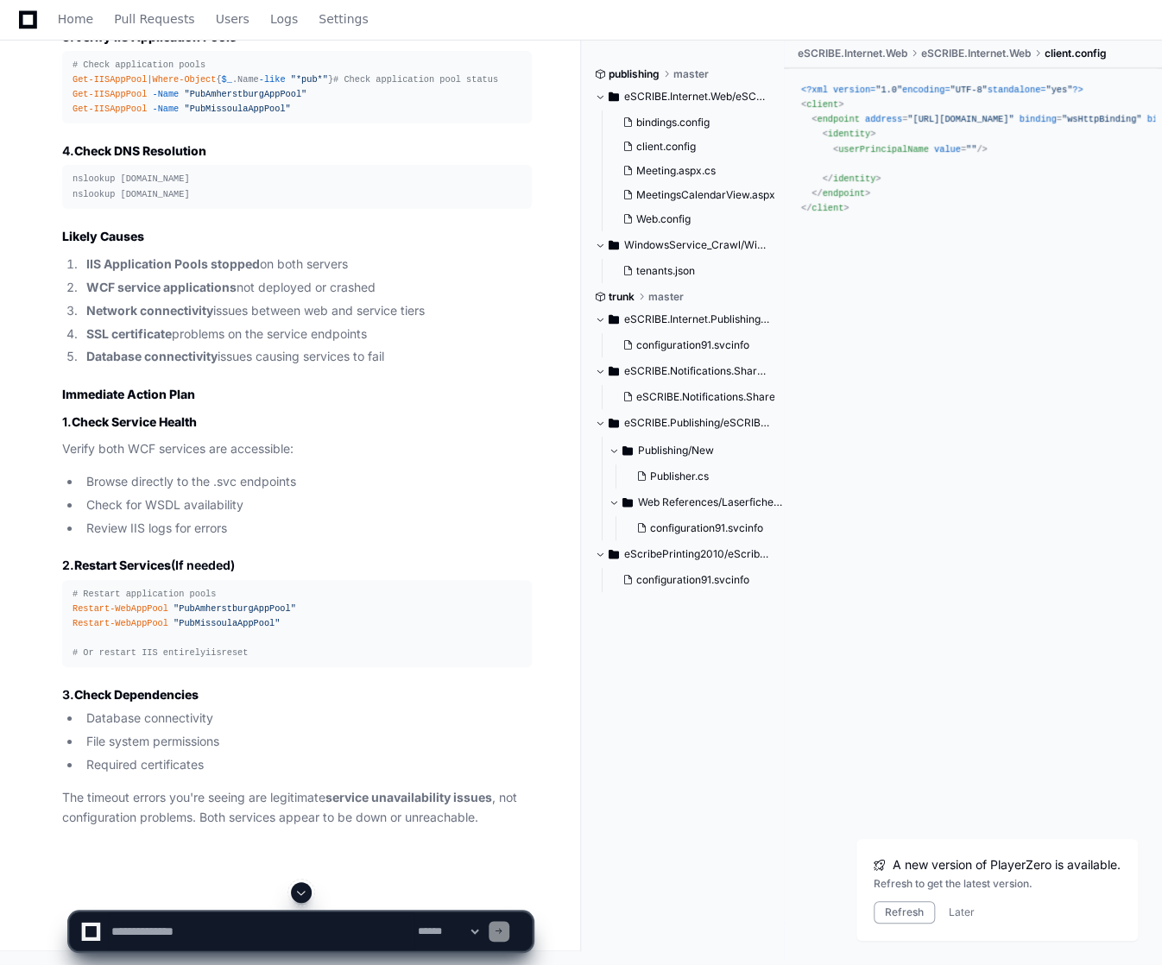
scroll to position [17676, 0]
click at [159, 303] on strong "Network connectivity" at bounding box center [149, 310] width 127 height 15
click at [648, 807] on div "publishing master eSCRIBE.Internet.Web/eSCRIBE.Internet.Web bindings.config cli…" at bounding box center [689, 500] width 189 height 920
